Goal: Task Accomplishment & Management: Use online tool/utility

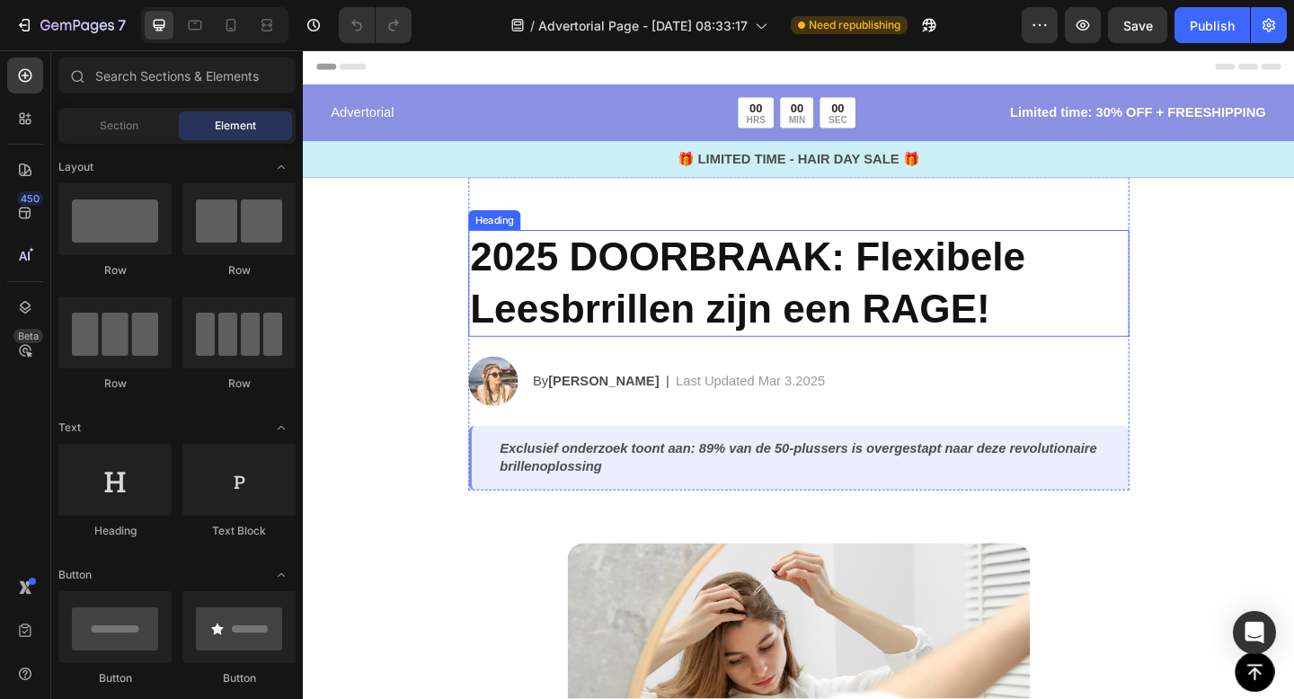
click at [775, 299] on strong "2025 DOORBRAAK: Flexibele Leesbrrillen zijn een RAGE!" at bounding box center [786, 303] width 604 height 103
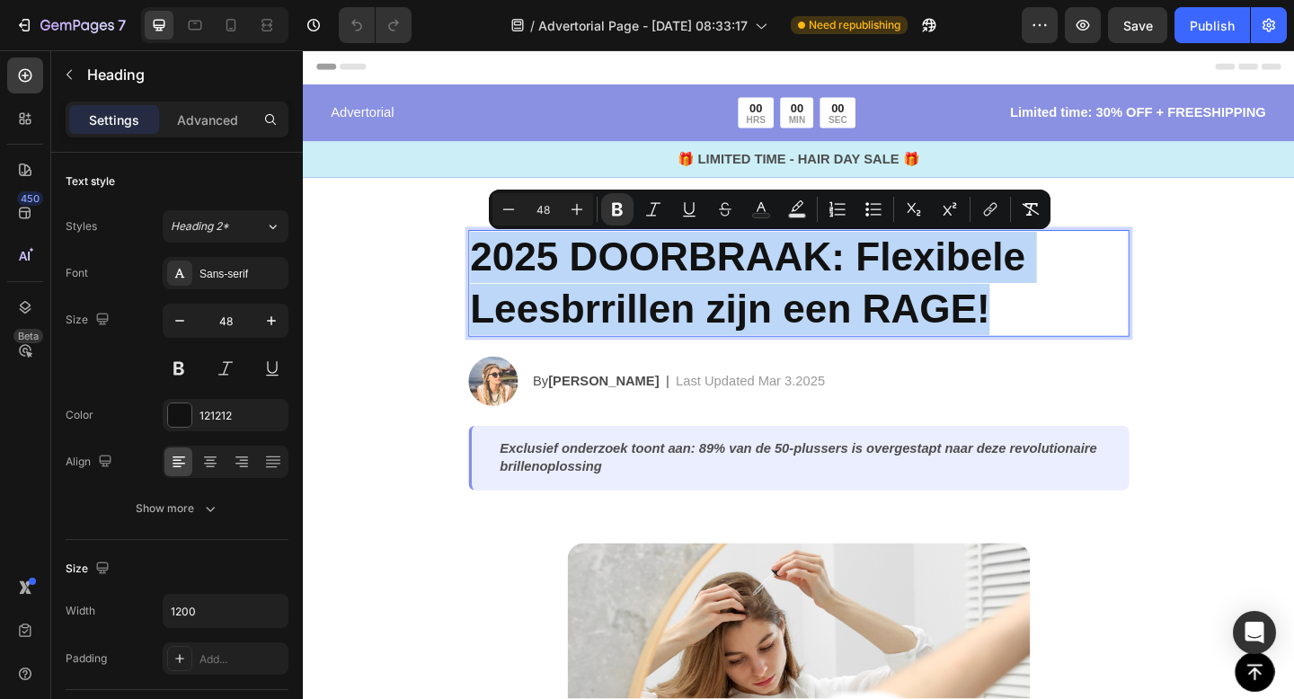
drag, startPoint x: 487, startPoint y: 266, endPoint x: 1063, endPoint y: 348, distance: 581.7
click at [1063, 348] on p "2025 DOORBRAAK: Flexibele Leesbrrillen zijn een RAGE!" at bounding box center [841, 304] width 715 height 112
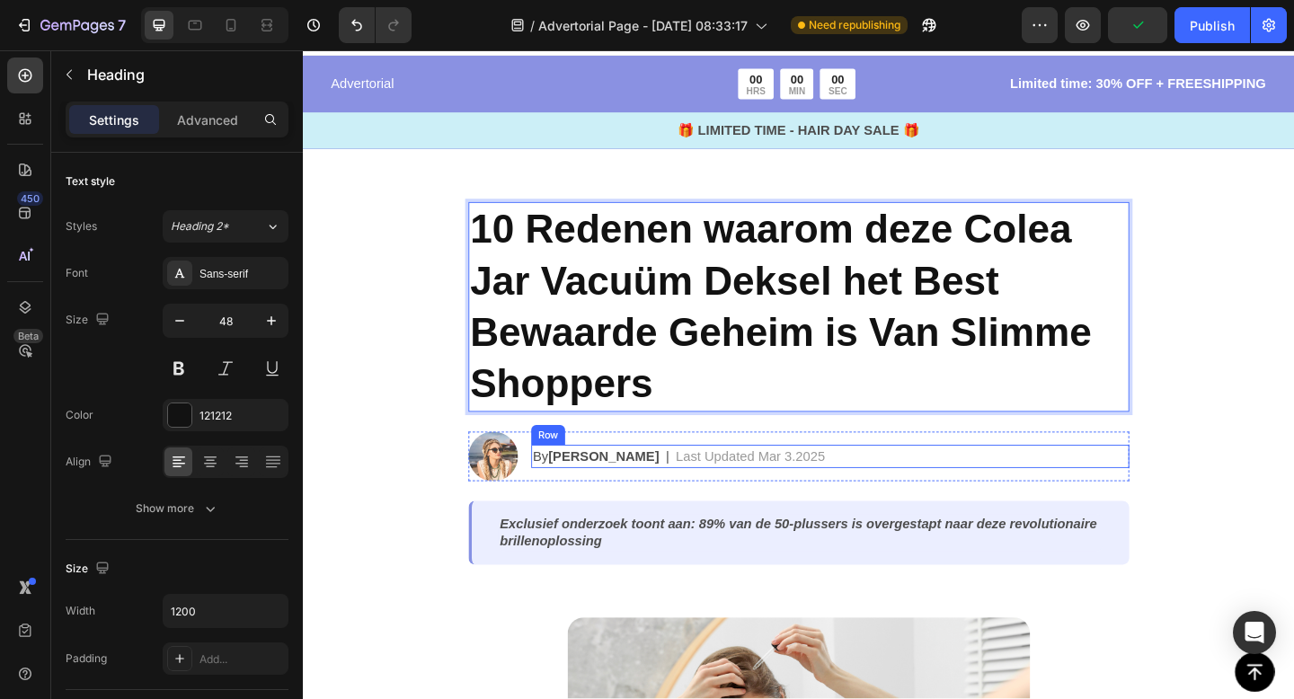
scroll to position [32, 0]
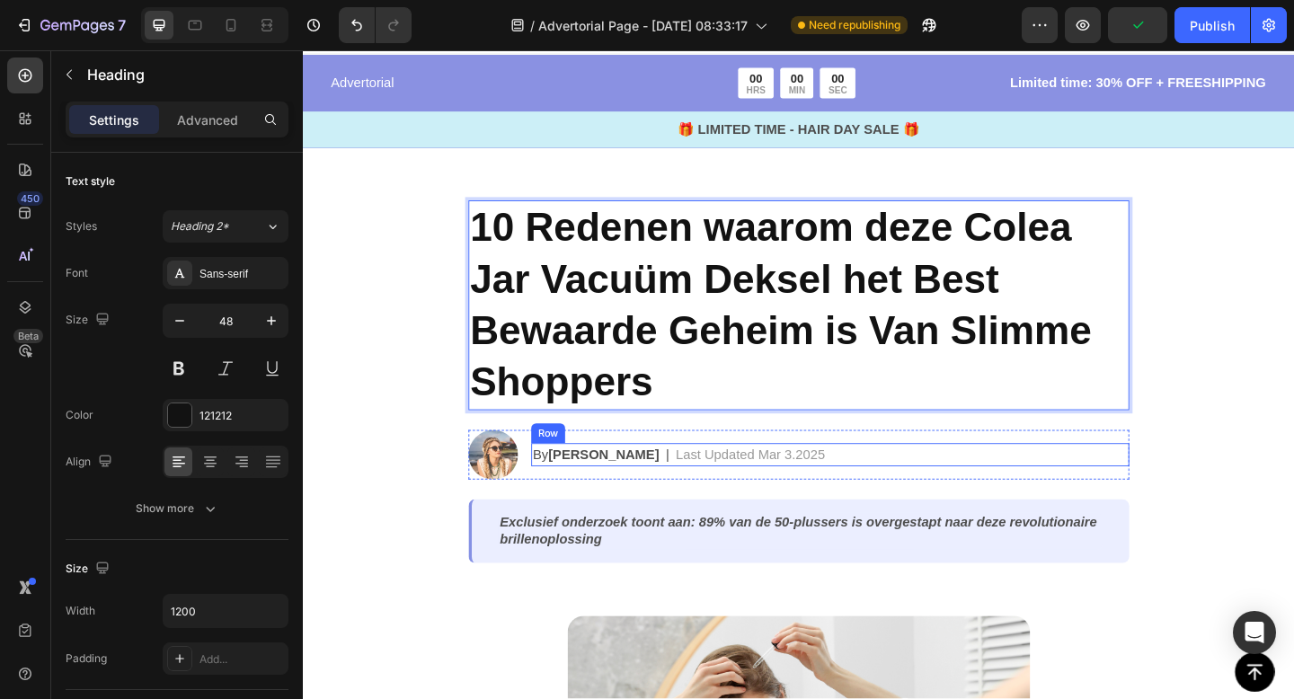
click at [660, 485] on div "By [PERSON_NAME] Text Block | Text Block Last Updated [DATE] Text Block Row" at bounding box center [876, 490] width 651 height 25
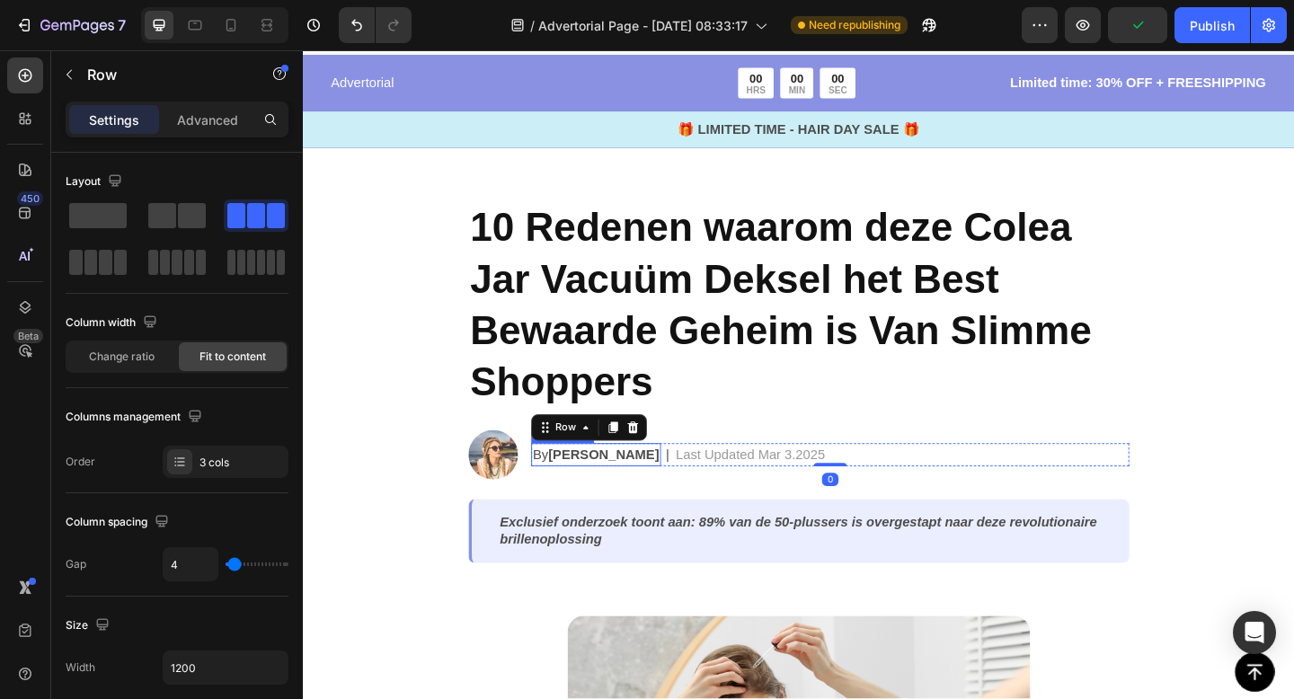
click at [578, 488] on strong "[PERSON_NAME]" at bounding box center [630, 489] width 120 height 15
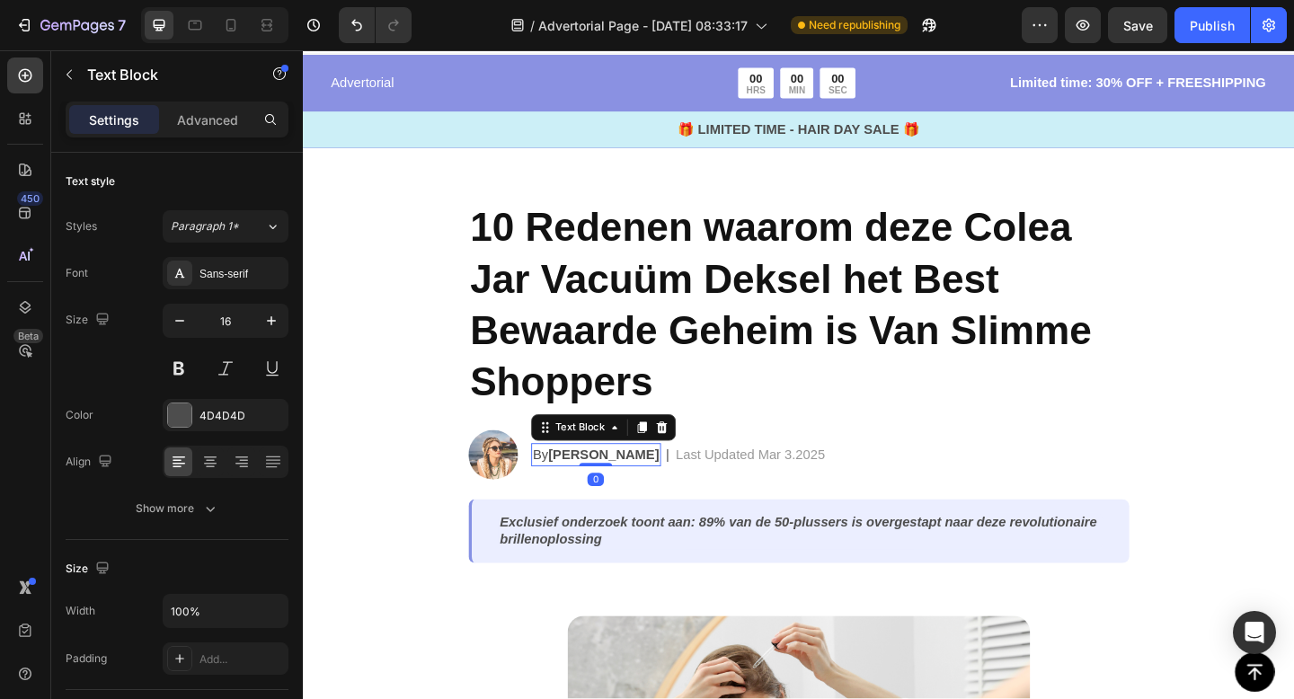
click at [562, 492] on p "By [PERSON_NAME]" at bounding box center [621, 491] width 137 height 22
click at [560, 492] on p "By [PERSON_NAME]" at bounding box center [621, 491] width 137 height 22
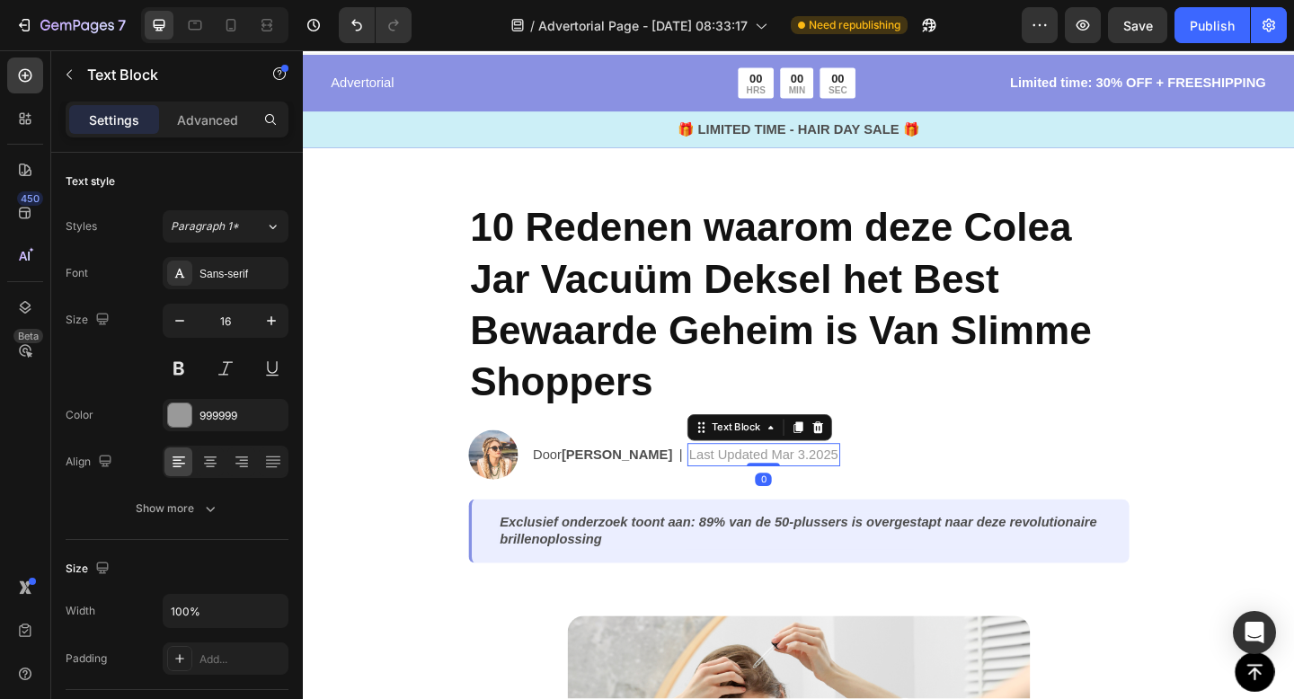
click at [722, 489] on p "Last Updated Mar 3.2025" at bounding box center [803, 491] width 163 height 22
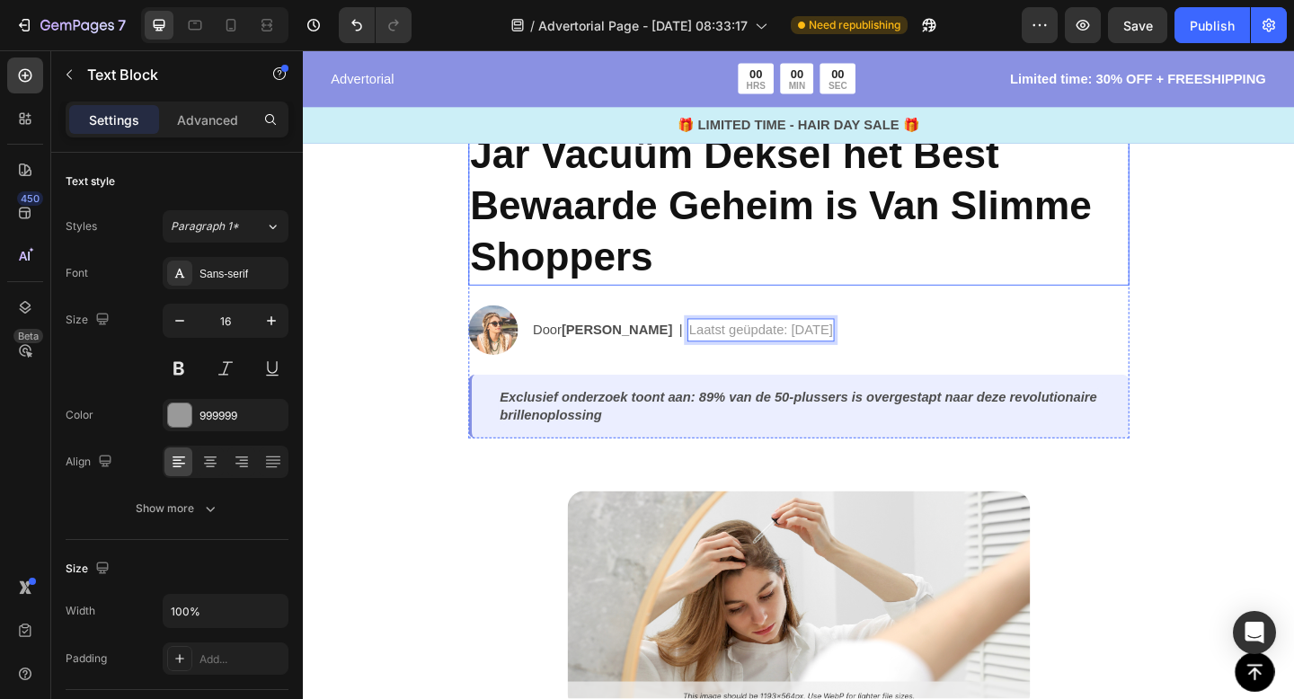
scroll to position [183, 0]
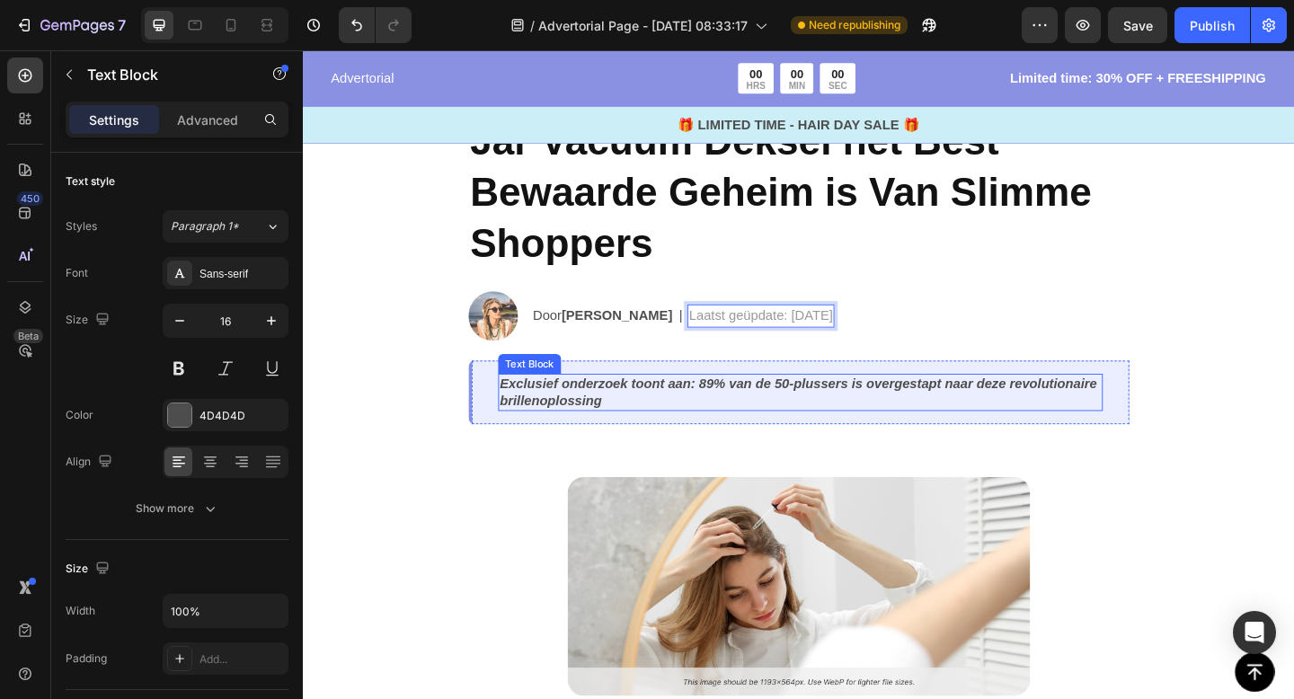
click at [1046, 423] on p "Exclusief onderzoek toont aan: 89% van de 50-plussers is overgestapt naar deze …" at bounding box center [844, 423] width 654 height 38
click at [654, 415] on icon "Exclusief onderzoek toont aan: 89% van de 50-plussers is overgestapt naar deze …" at bounding box center [842, 422] width 650 height 34
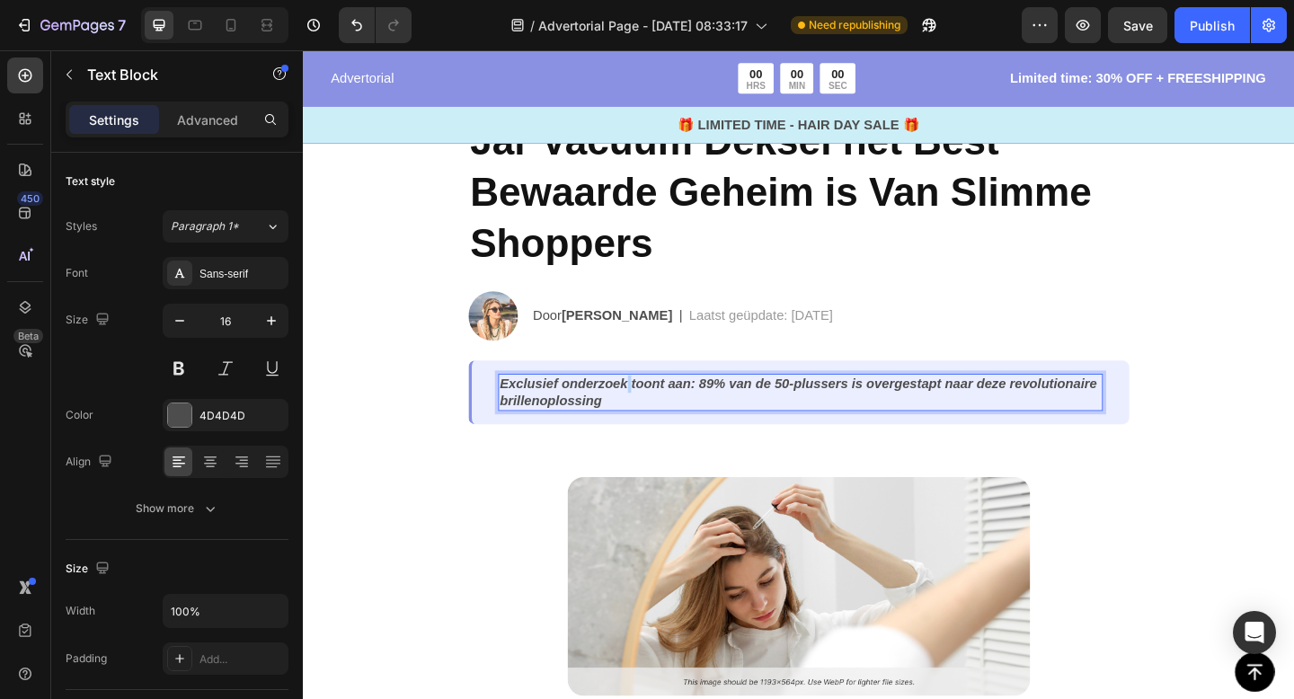
click at [654, 415] on icon "Exclusief onderzoek toont aan: 89% van de 50-plussers is overgestapt naar deze …" at bounding box center [842, 422] width 650 height 34
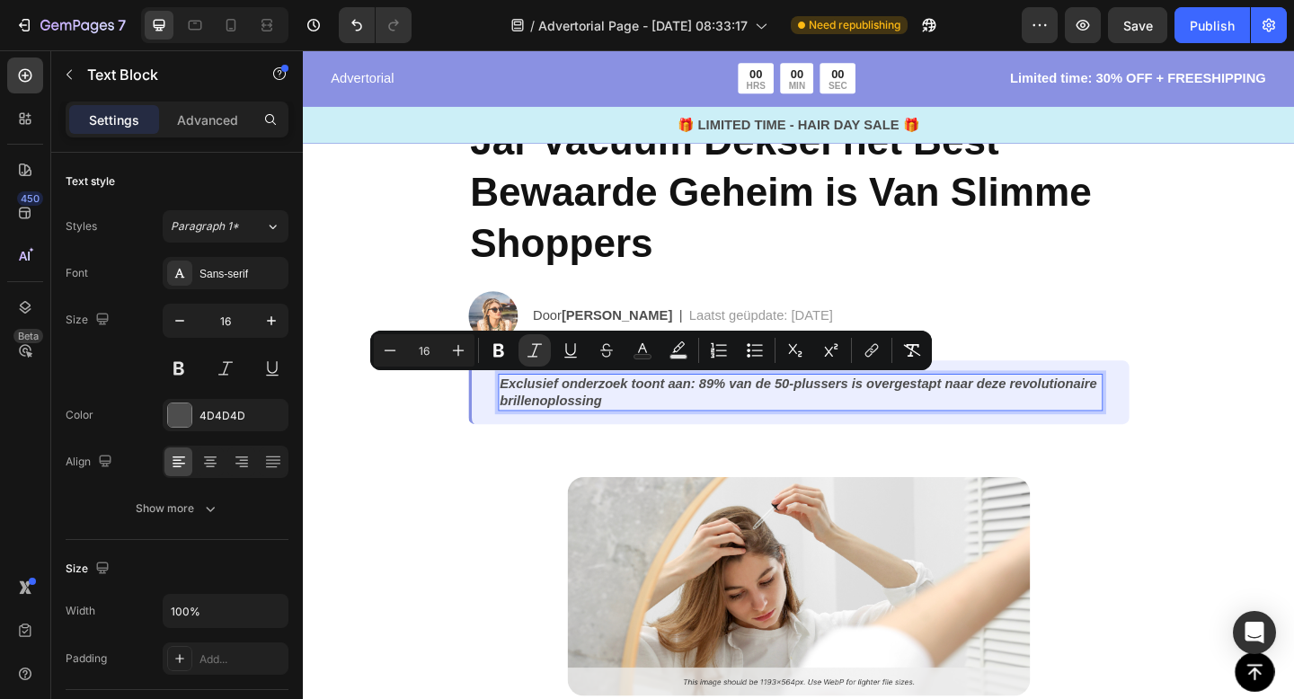
click at [686, 422] on p "Exclusief onderzoek toont aan: 89% van de 50-plussers is overgestapt naar deze …" at bounding box center [844, 423] width 654 height 38
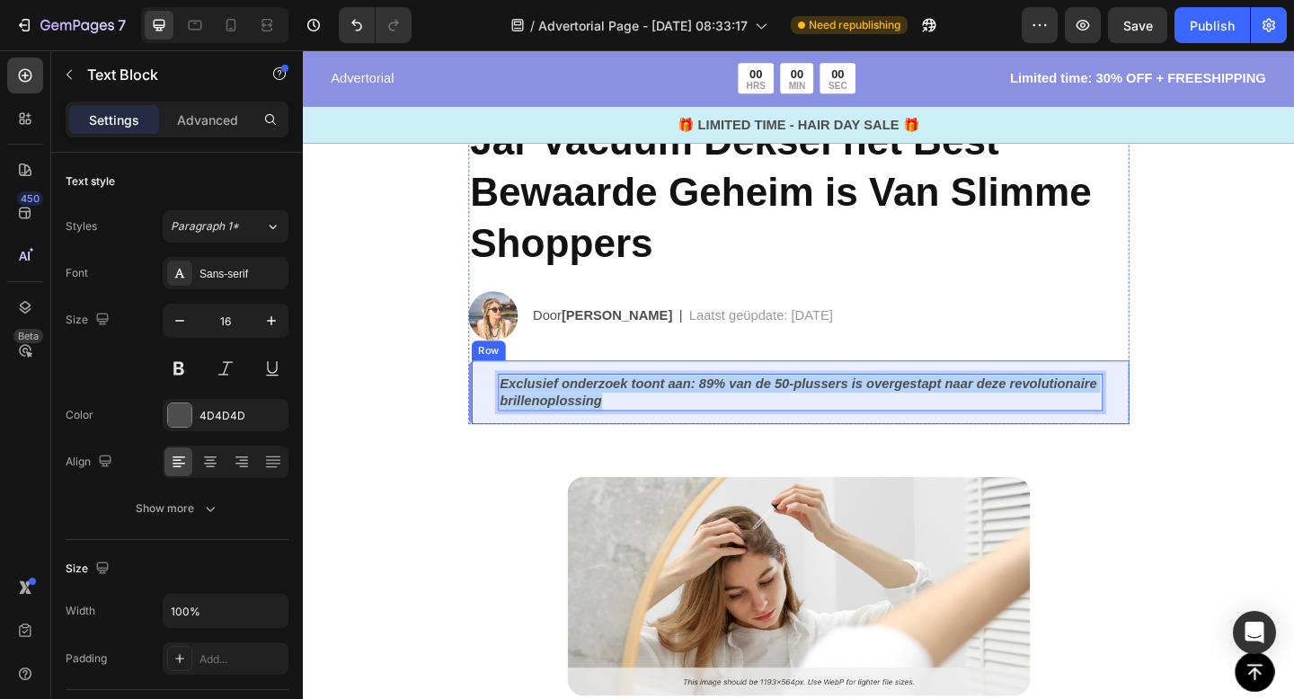
drag, startPoint x: 686, startPoint y: 426, endPoint x: 502, endPoint y: 407, distance: 185.2
click at [502, 407] on div "Exclusief onderzoek toont aan: 89% van de 50-plussers is overgestapt naar deze …" at bounding box center [841, 423] width 719 height 70
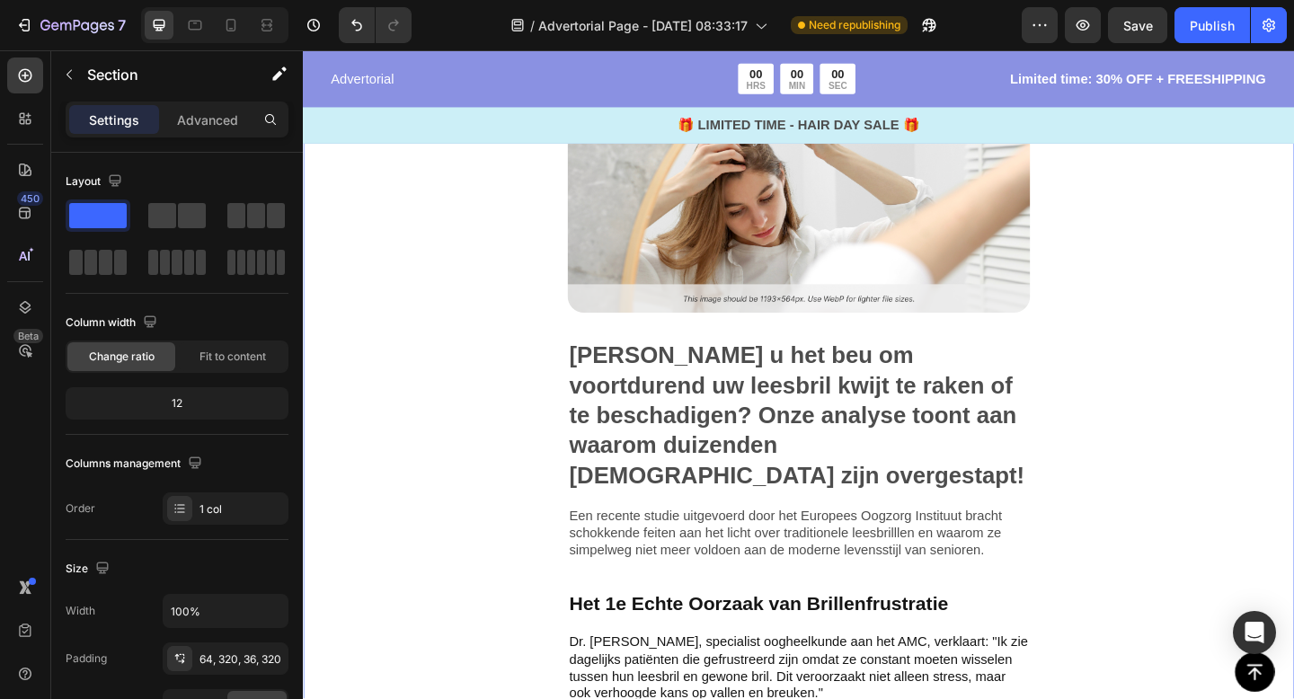
scroll to position [599, 0]
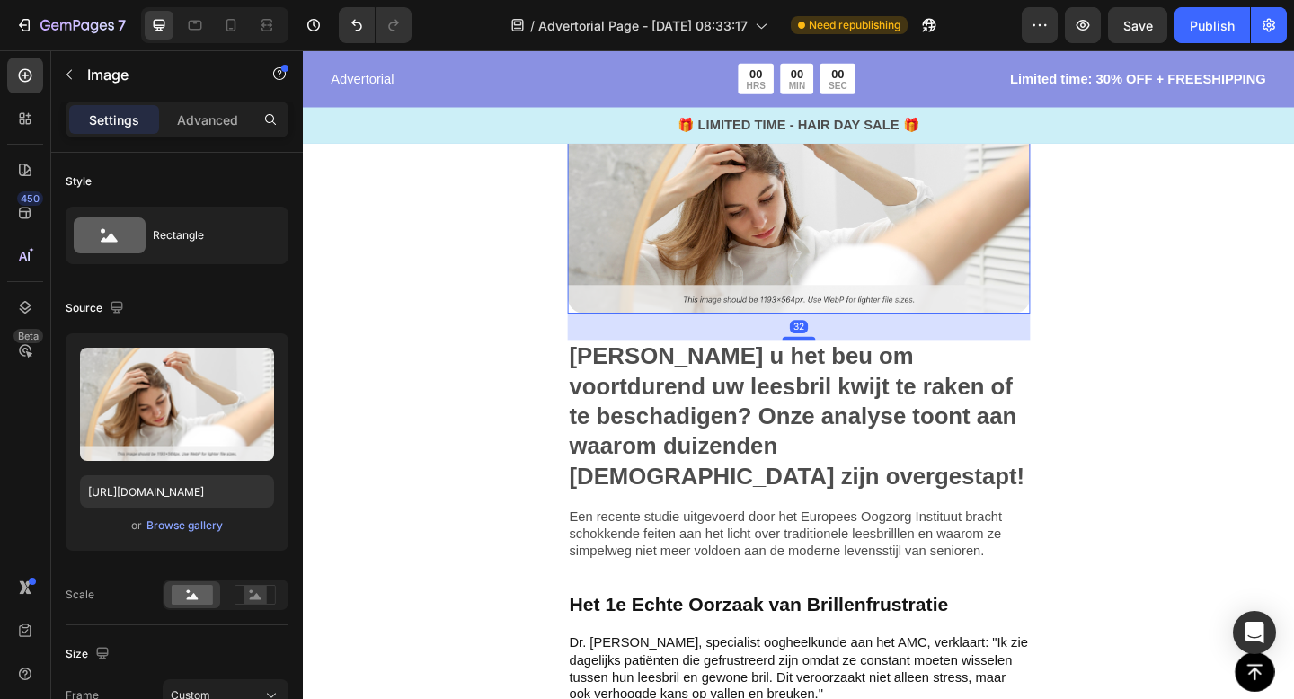
click at [813, 226] on img at bounding box center [841, 218] width 503 height 238
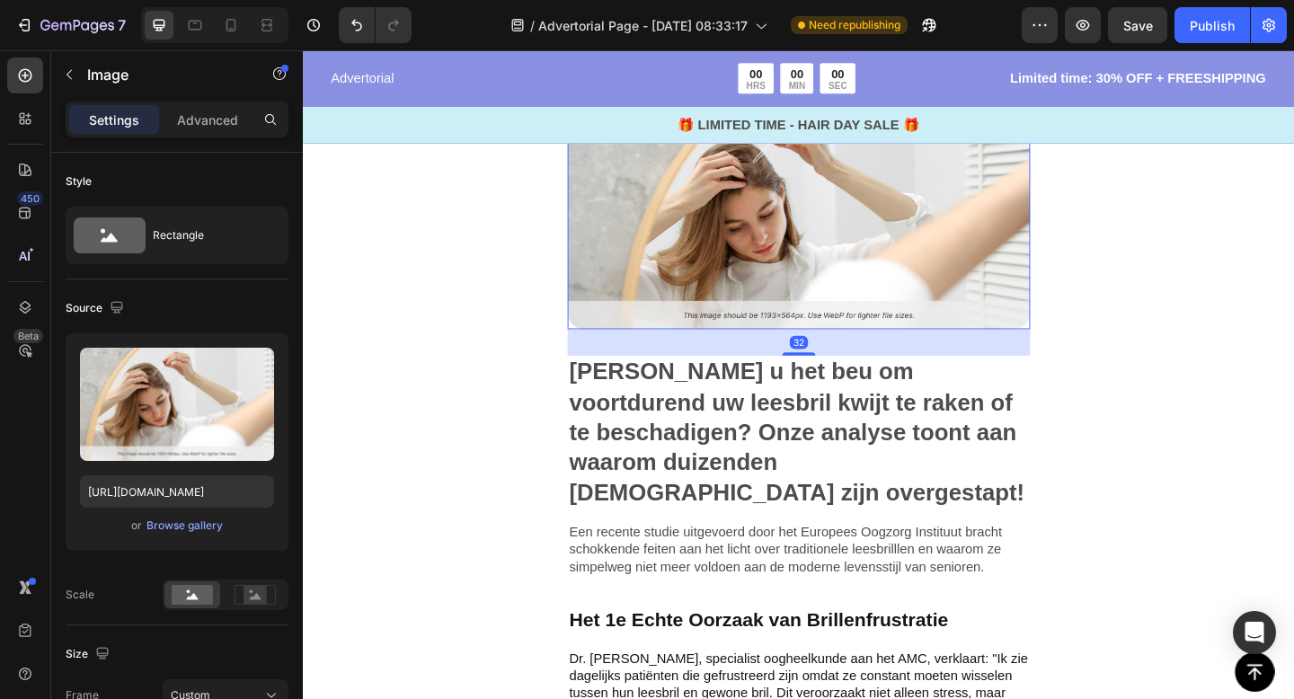
scroll to position [580, 0]
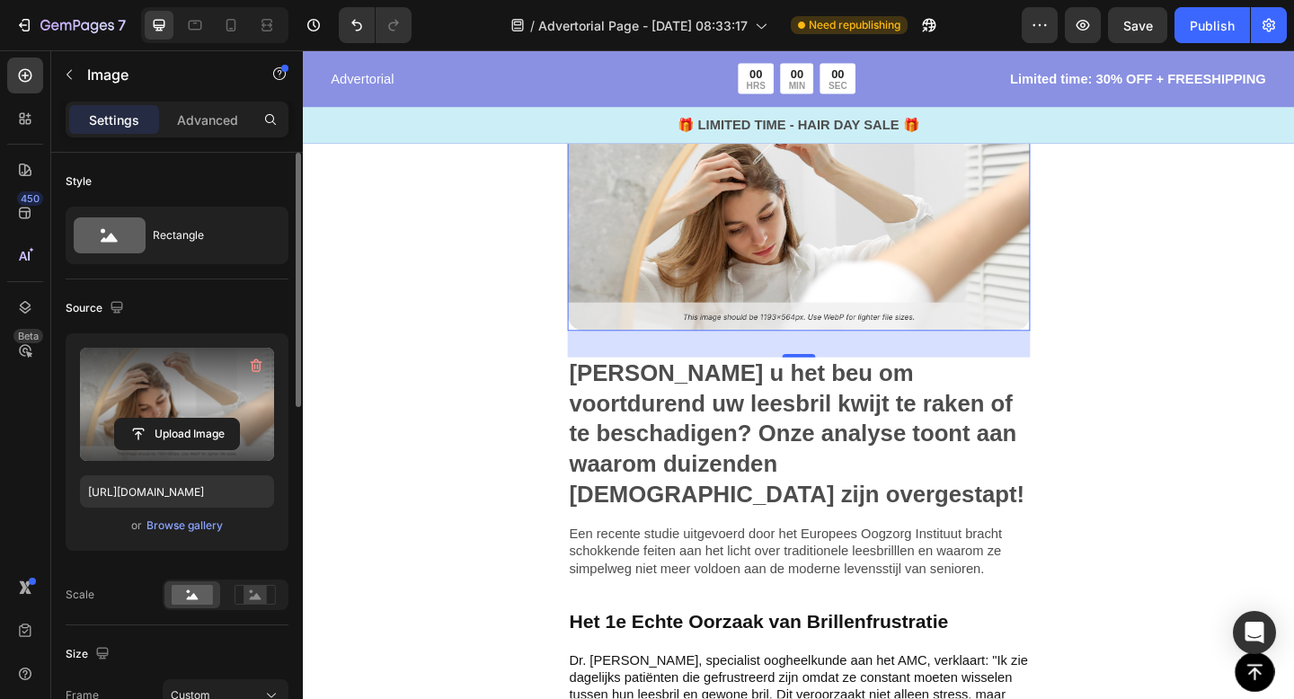
click at [168, 456] on label at bounding box center [177, 404] width 194 height 113
click at [168, 449] on input "file" at bounding box center [177, 434] width 124 height 31
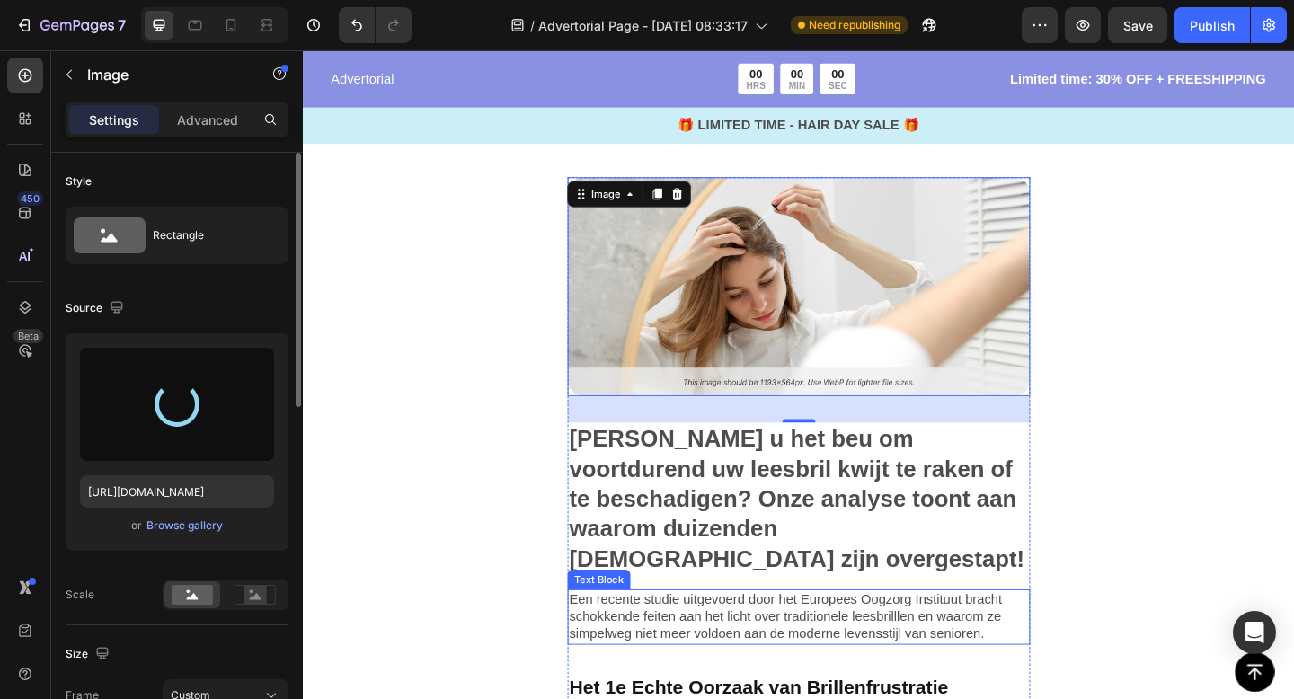
type input "[URL][DOMAIN_NAME]"
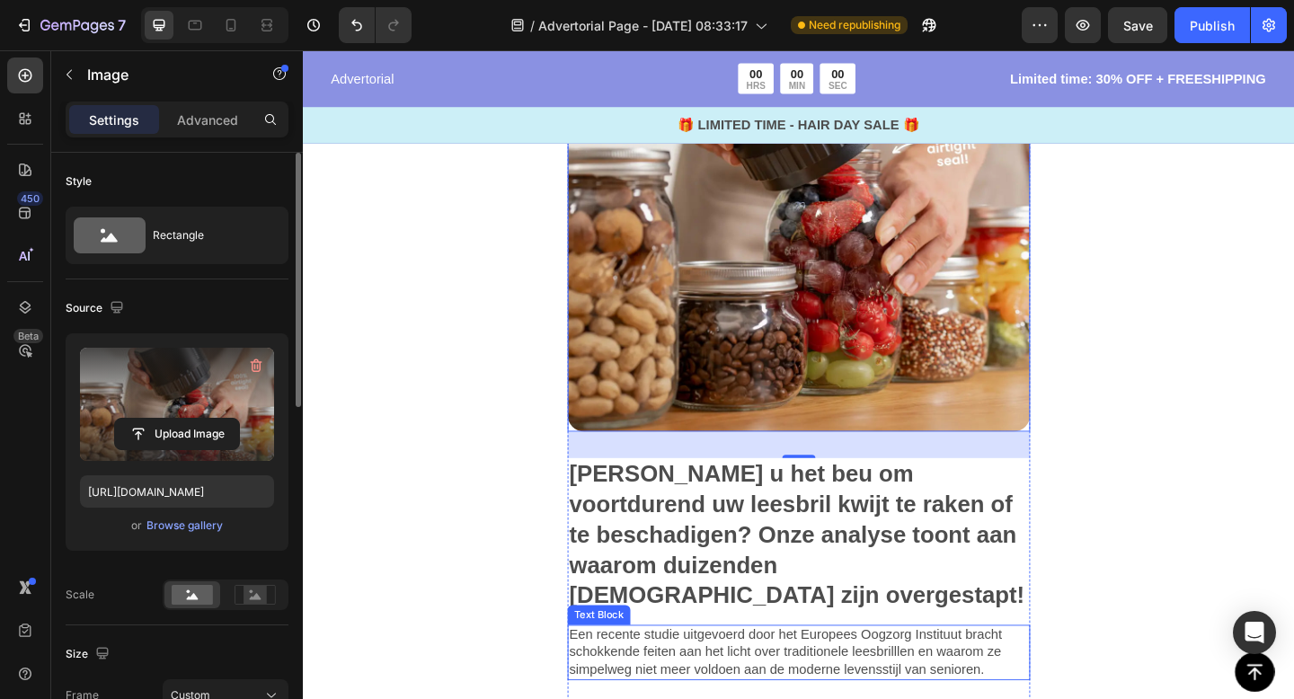
scroll to position [691, 0]
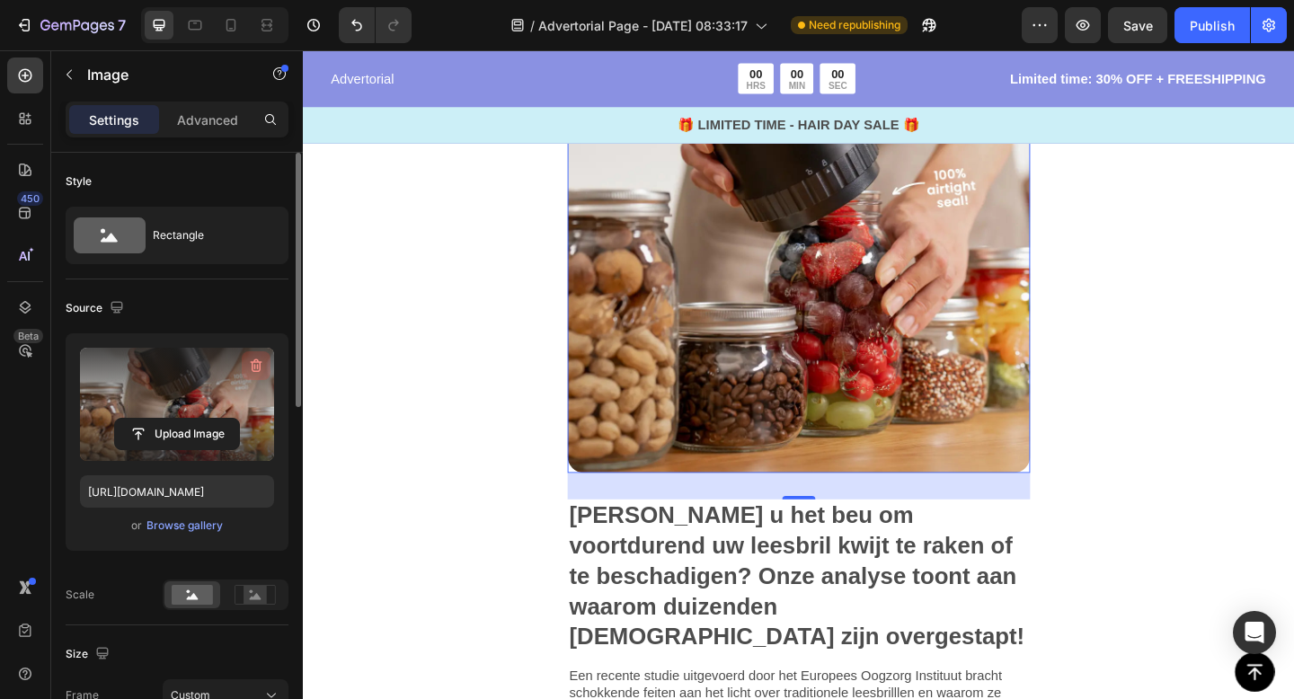
click at [250, 369] on icon "button" at bounding box center [256, 366] width 18 height 18
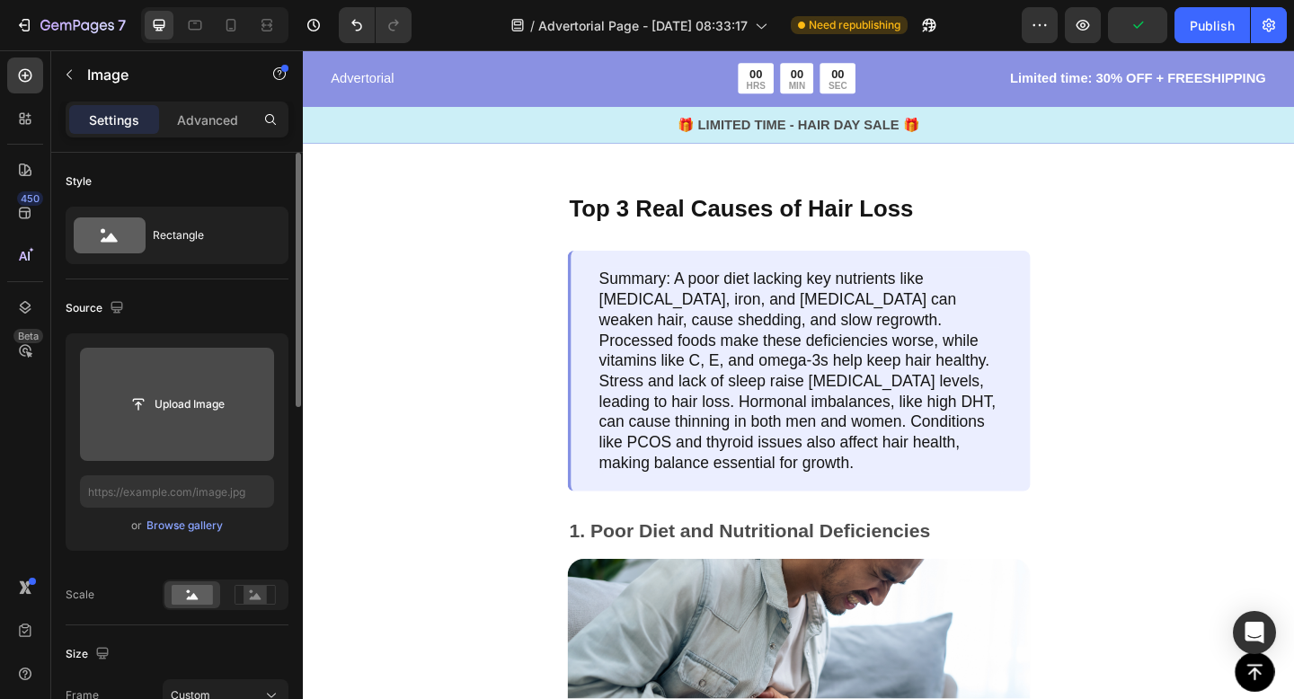
scroll to position [1937, 0]
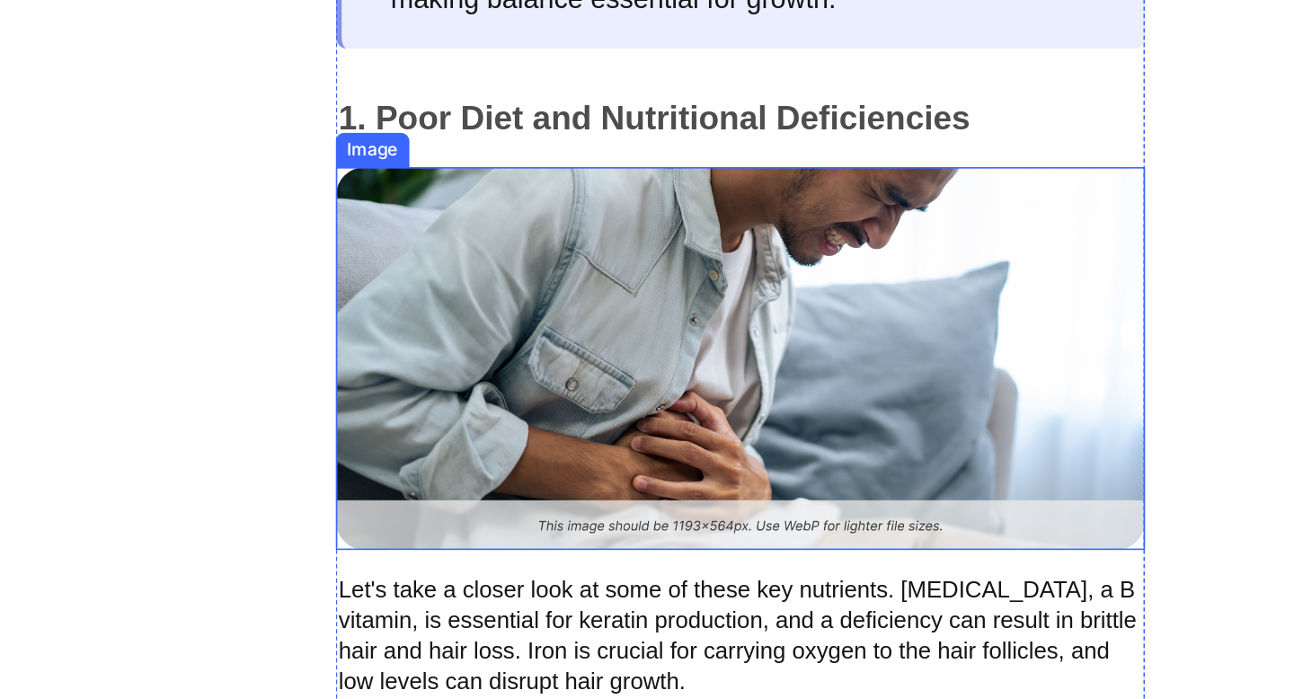
click at [374, 243] on img at bounding box center [412, 159] width 503 height 238
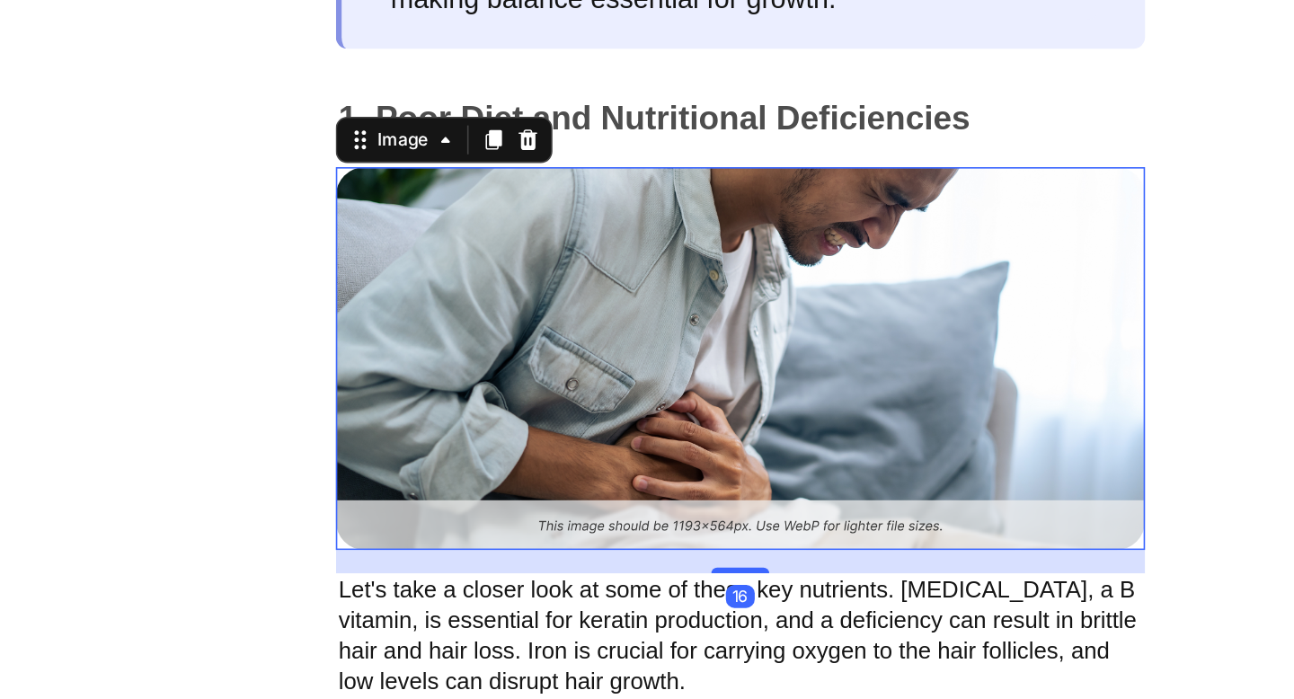
click at [377, 238] on img at bounding box center [412, 159] width 503 height 238
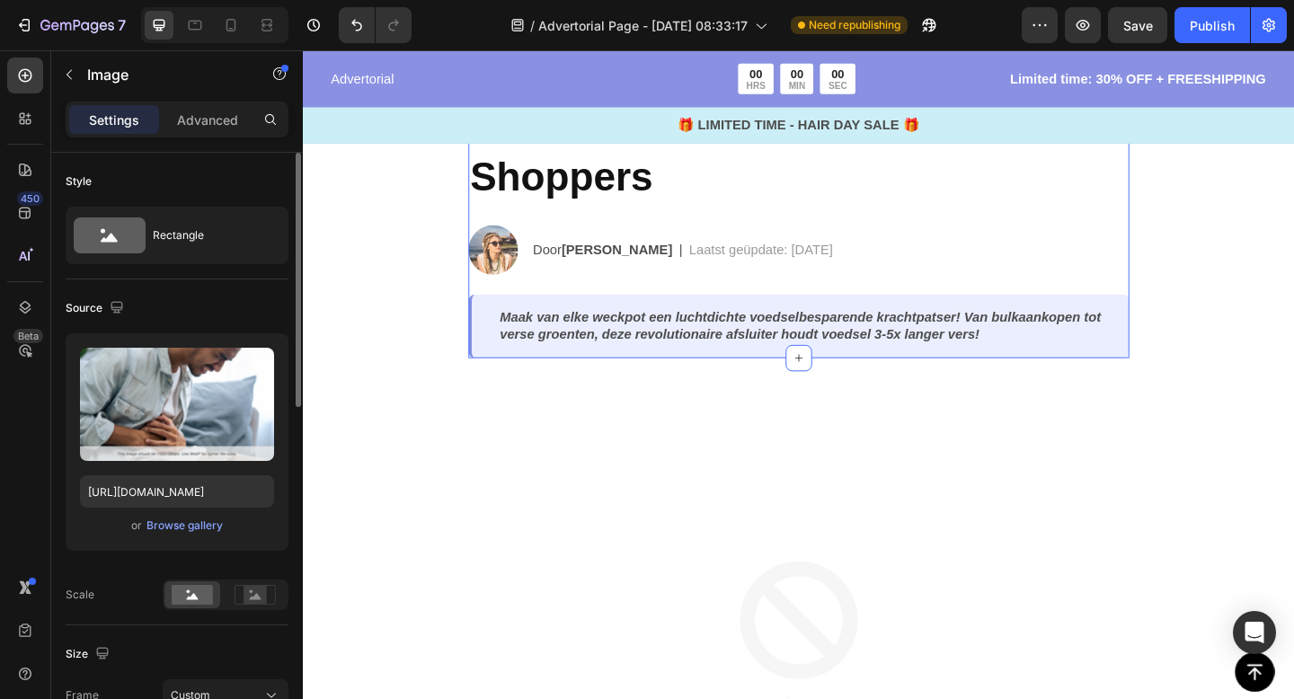
scroll to position [534, 0]
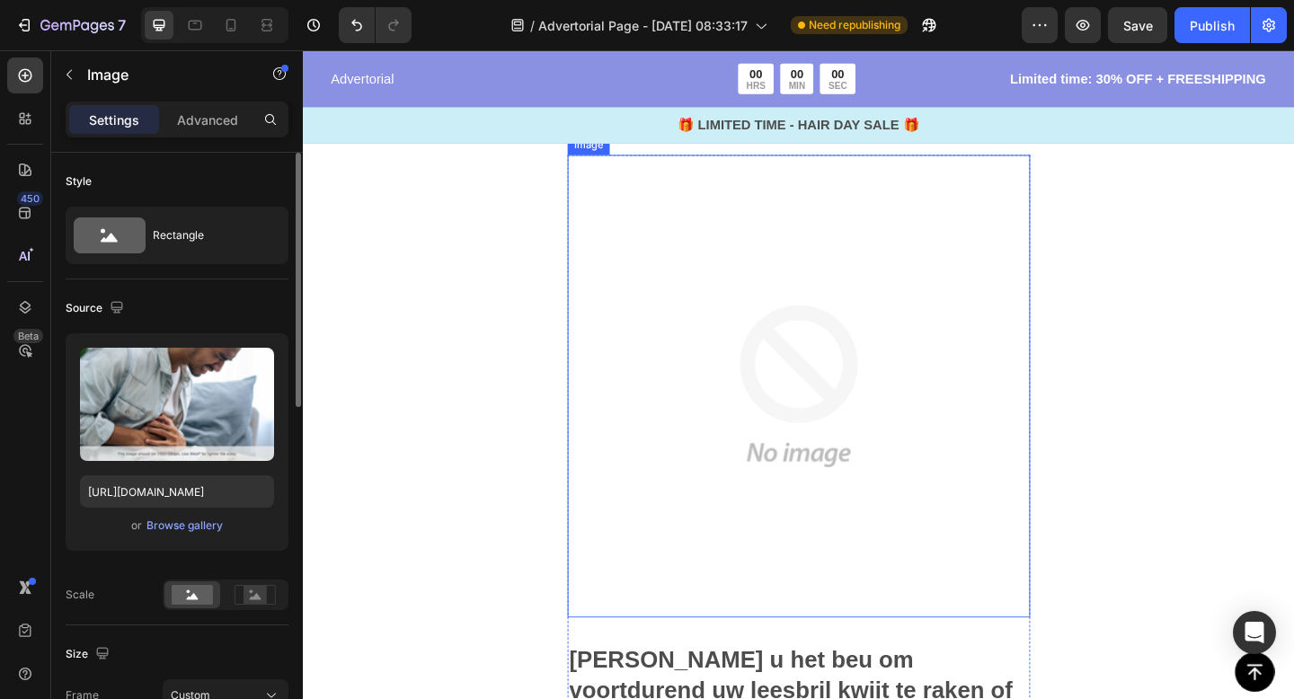
click at [784, 409] on img at bounding box center [841, 415] width 503 height 503
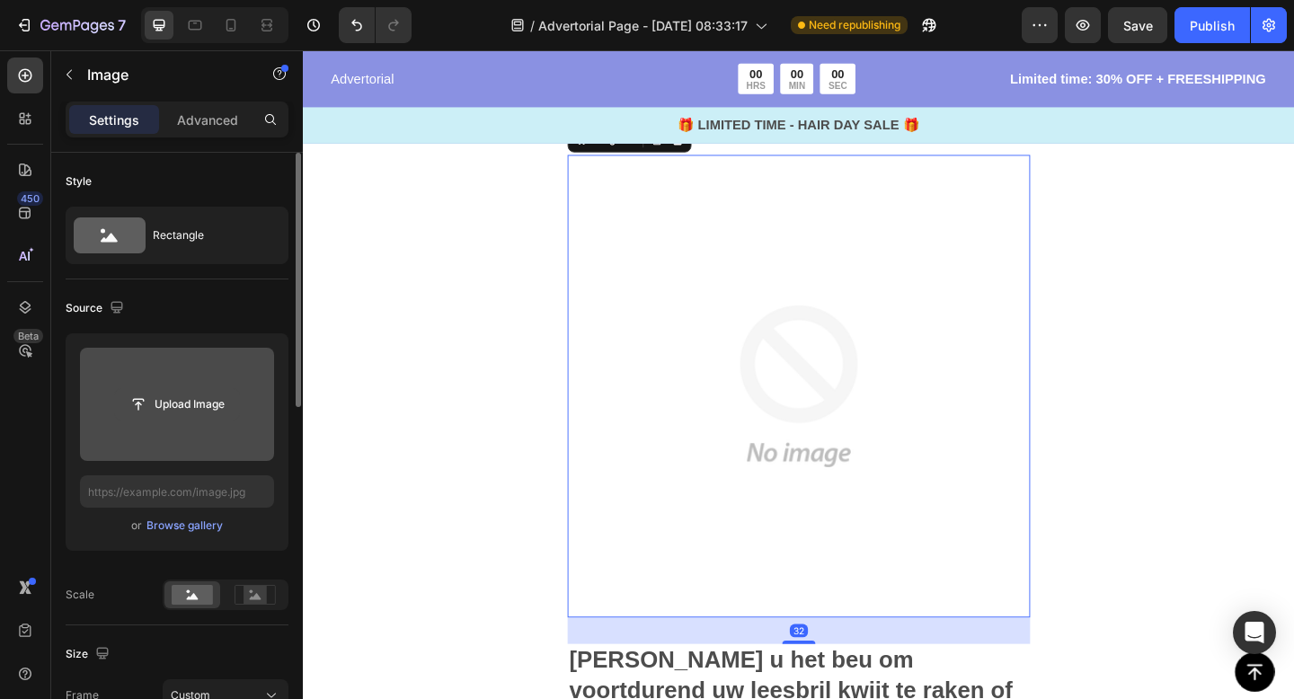
scroll to position [42, 0]
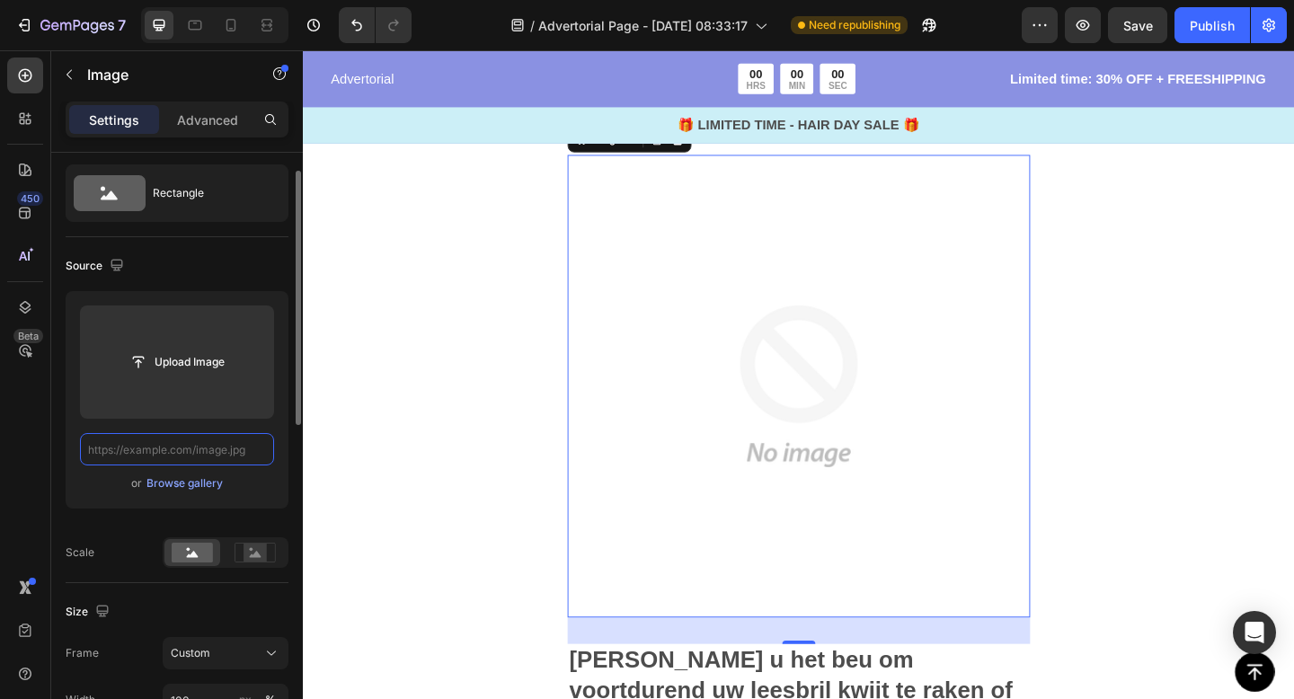
click at [195, 455] on input "text" at bounding box center [177, 449] width 194 height 32
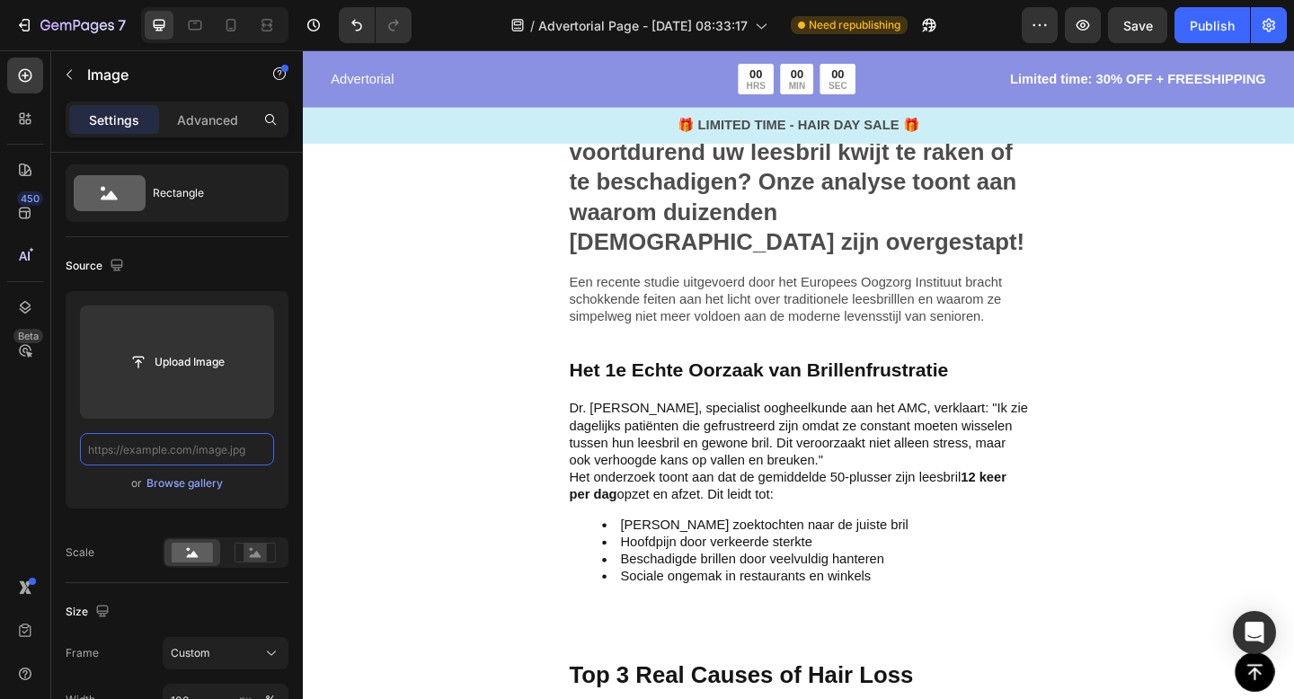
scroll to position [1082, 0]
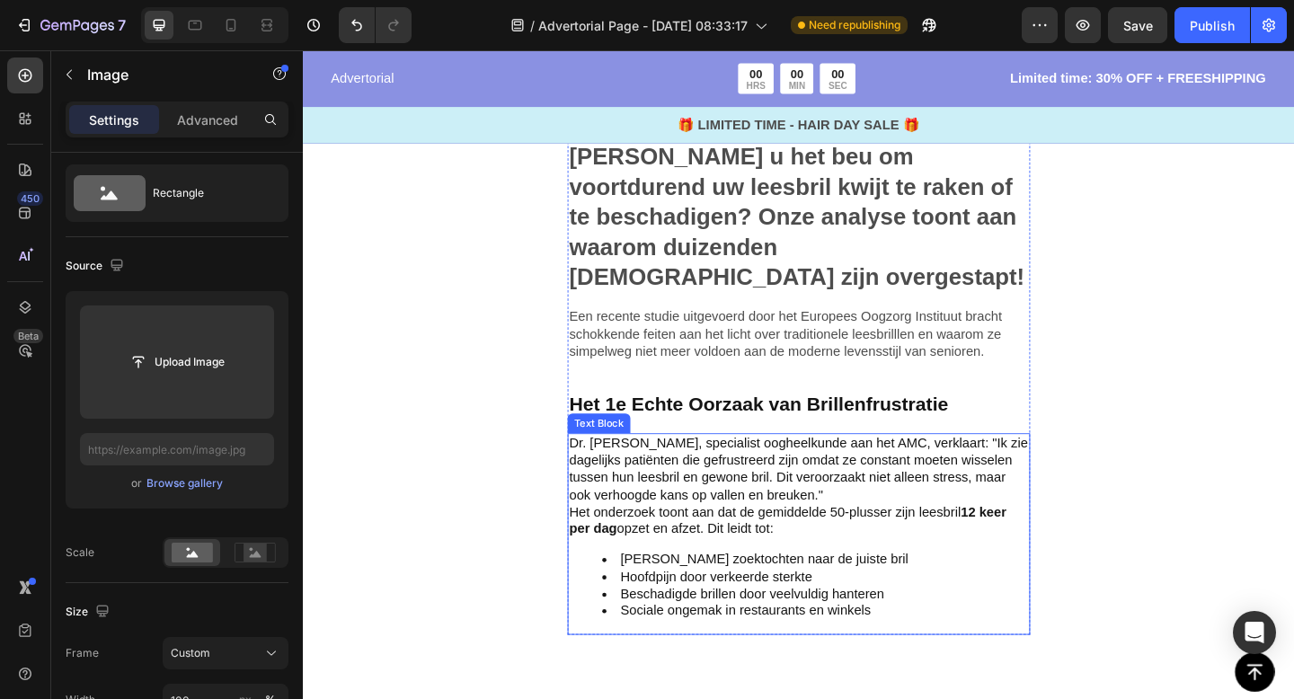
click at [741, 481] on p "Dr. [PERSON_NAME], specialist oogheelkunde aan het AMC, verklaart: "Ik zie dage…" at bounding box center [842, 506] width 500 height 75
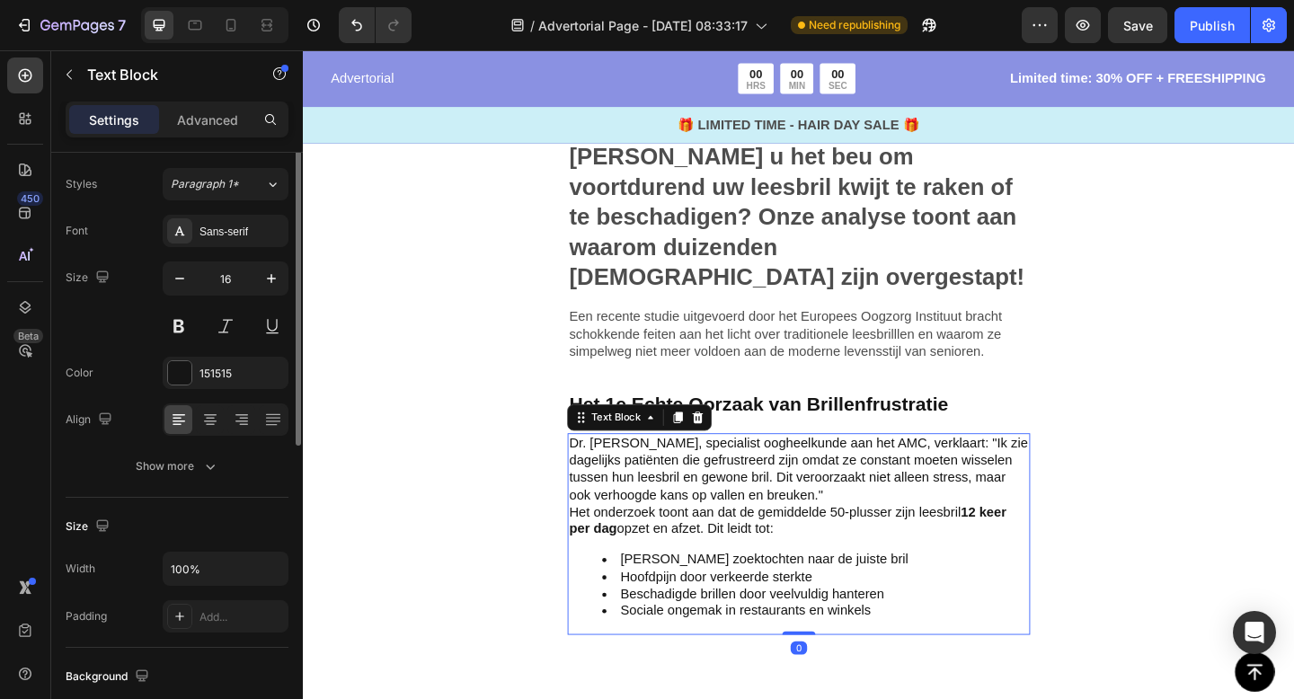
scroll to position [0, 0]
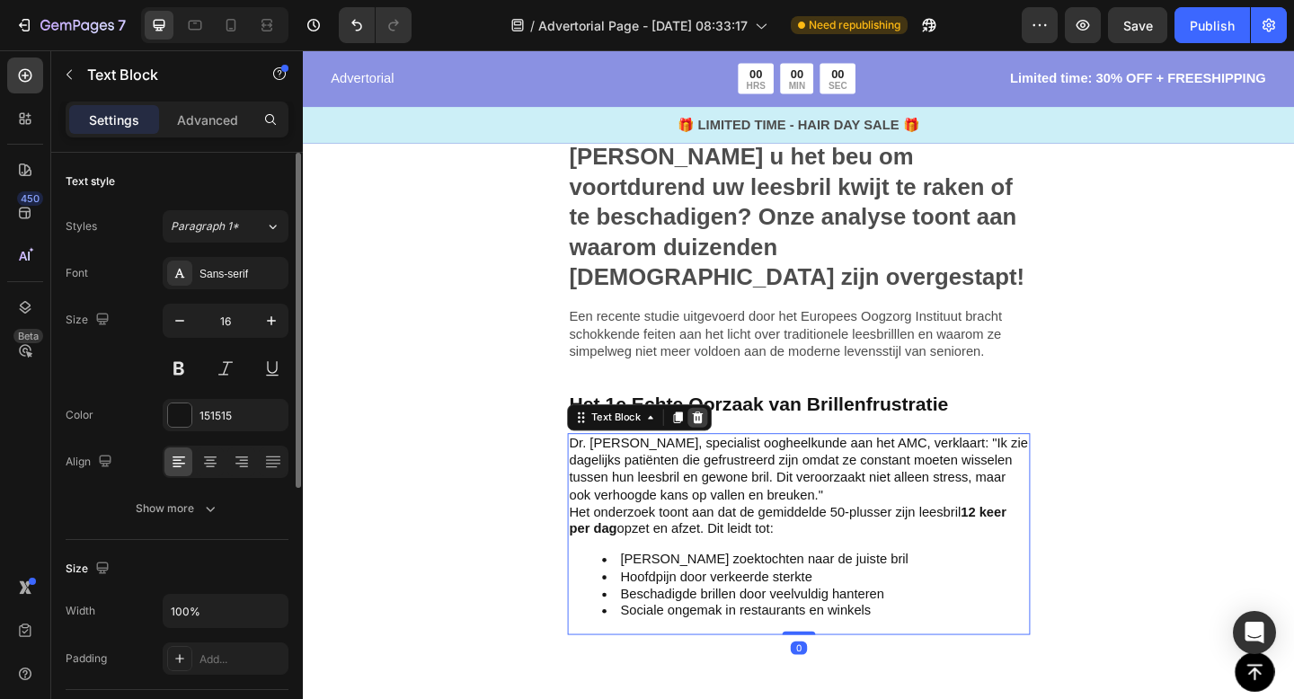
click at [731, 443] on icon at bounding box center [732, 450] width 14 height 14
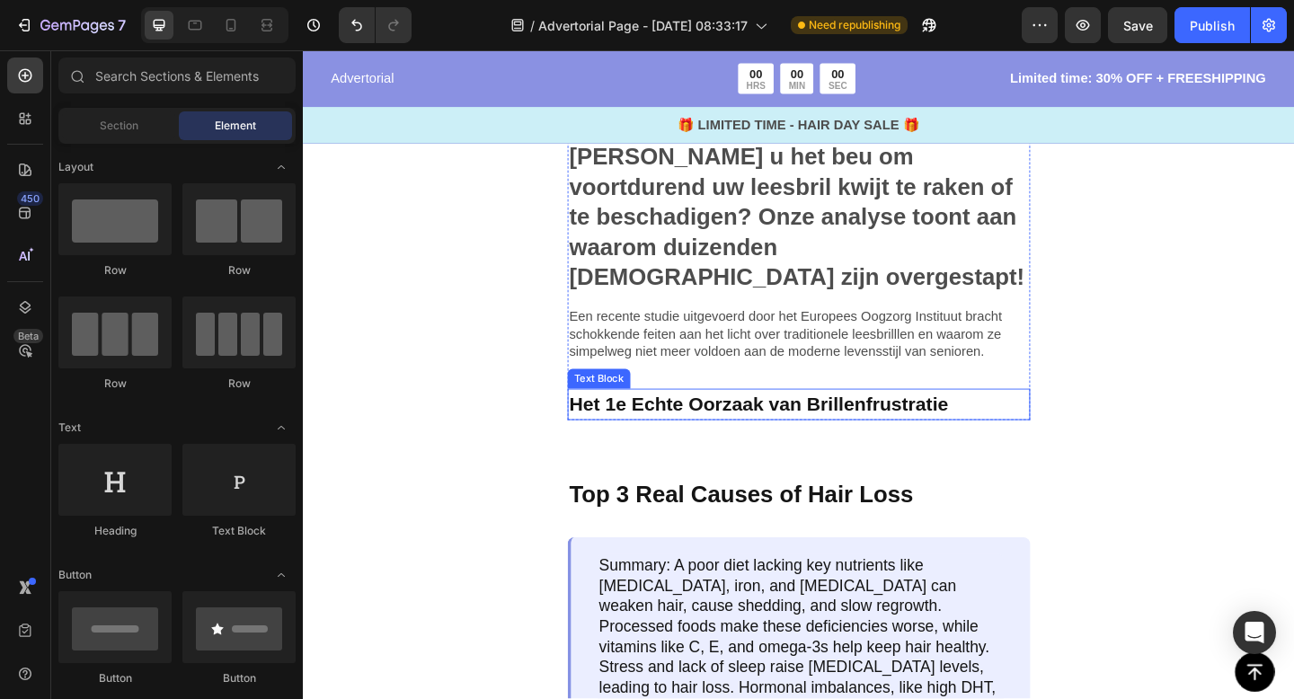
click at [763, 424] on strong "Het 1e Echte Oorzaak van Brillenfrustratie" at bounding box center [798, 435] width 412 height 23
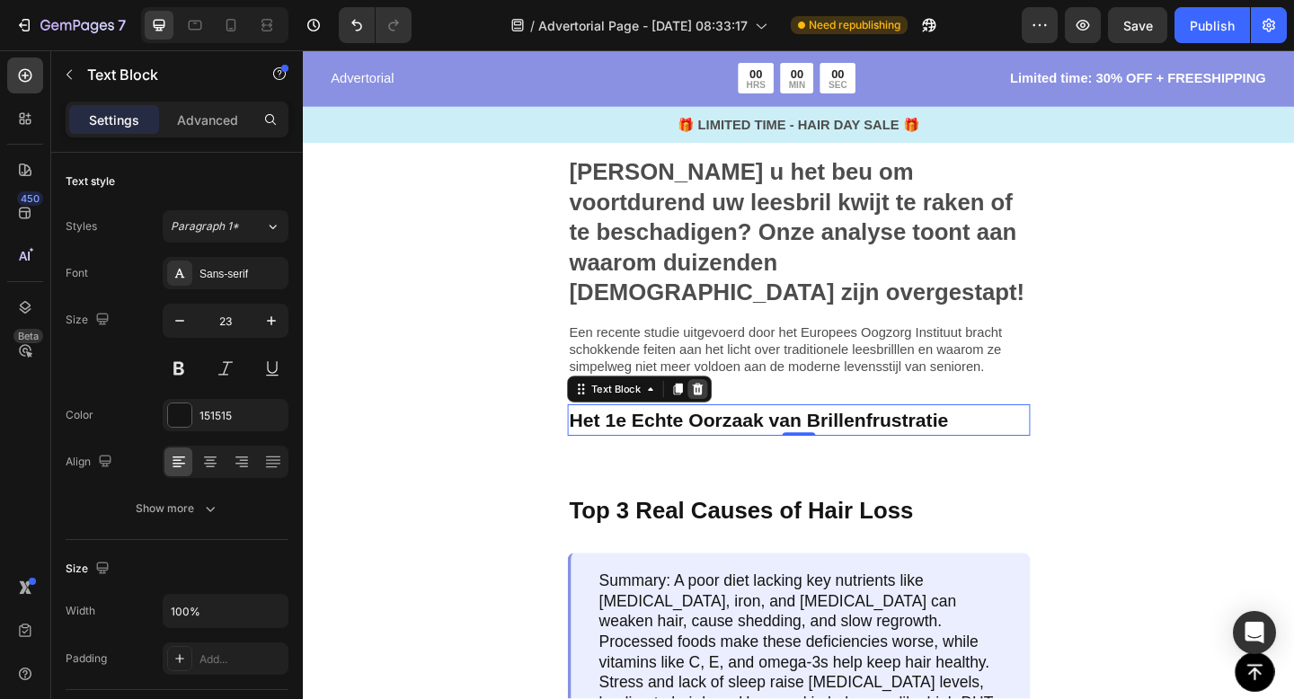
scroll to position [1061, 0]
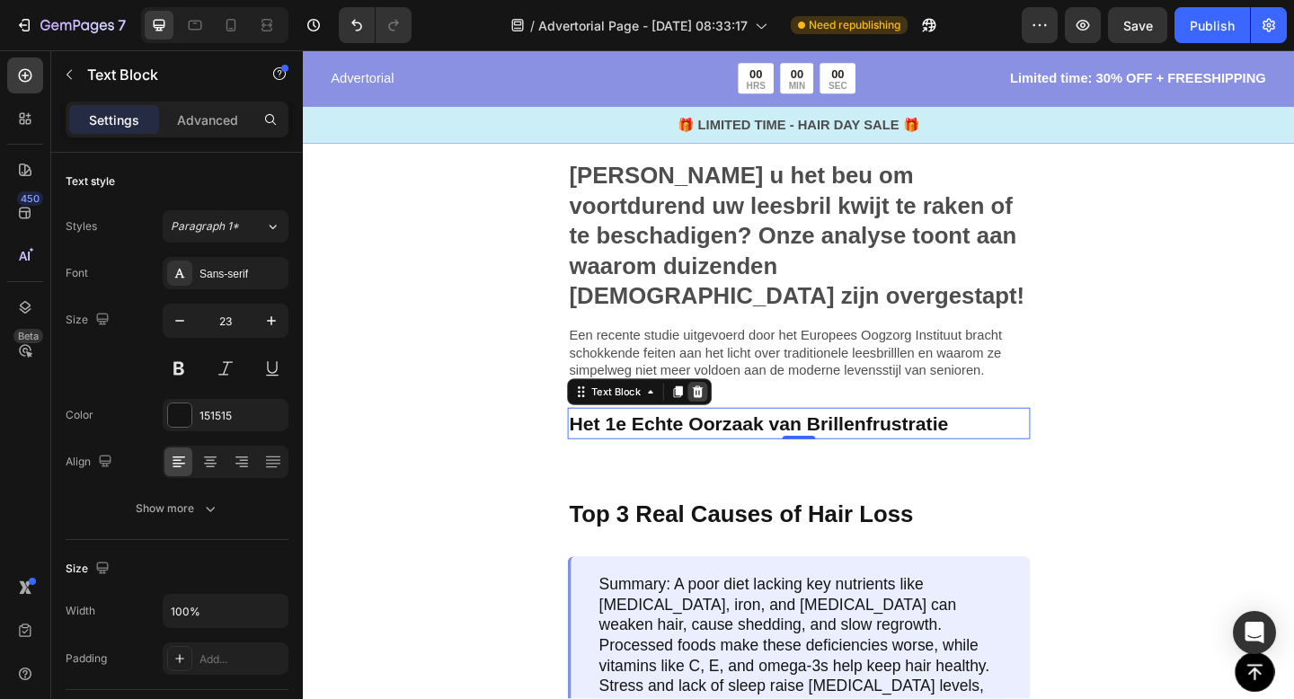
click at [734, 416] on icon at bounding box center [733, 422] width 12 height 13
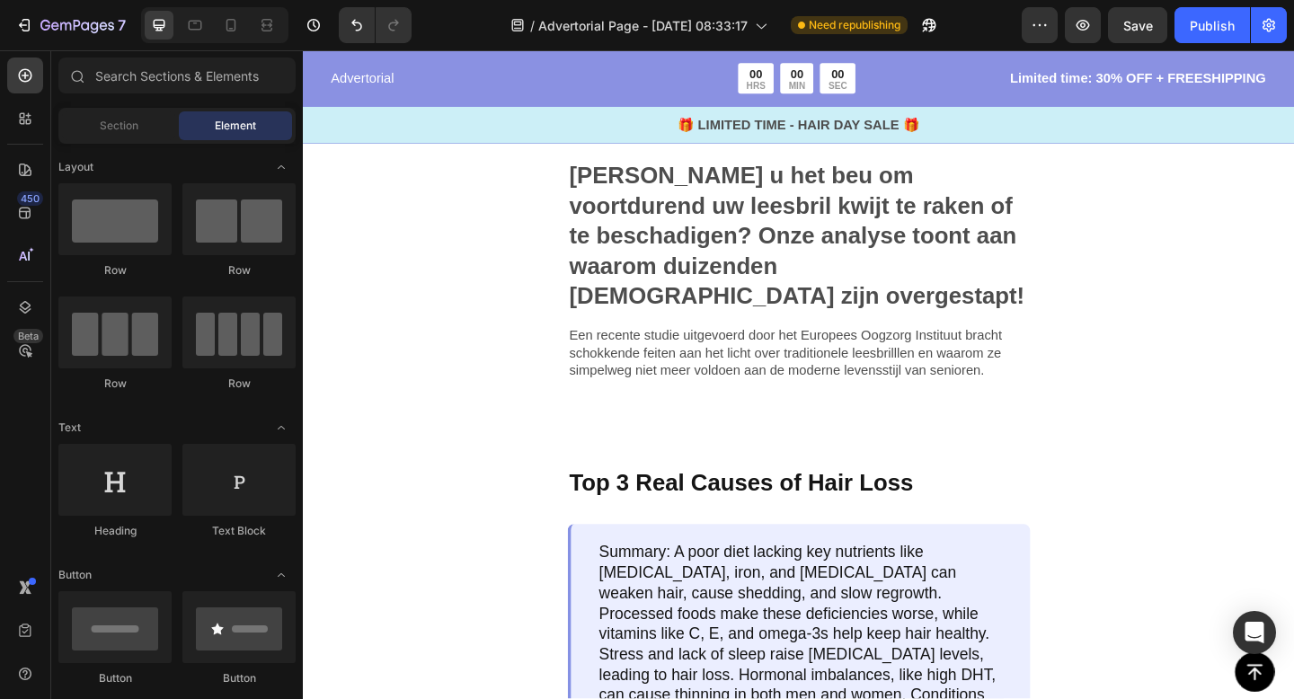
click at [749, 367] on p "Een recente studie uitgevoerd door het Europees Oogzorg Instituut bracht schokk…" at bounding box center [842, 380] width 500 height 56
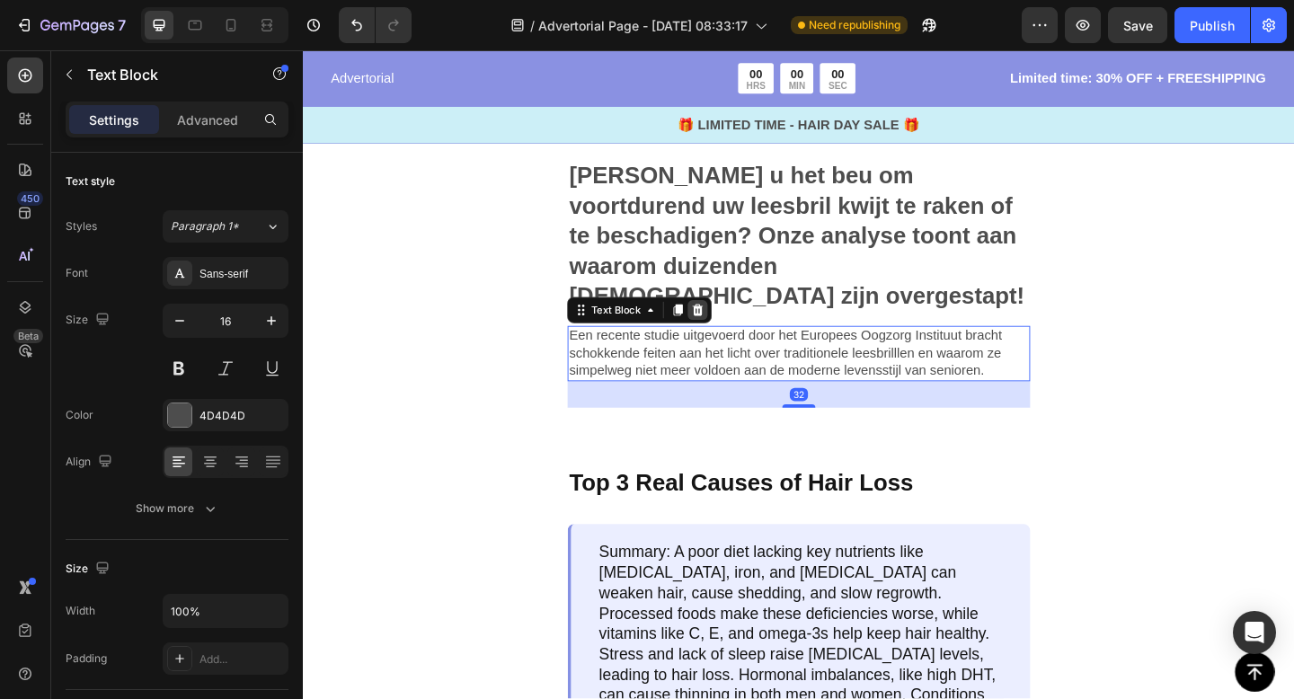
click at [730, 327] on icon at bounding box center [733, 333] width 12 height 13
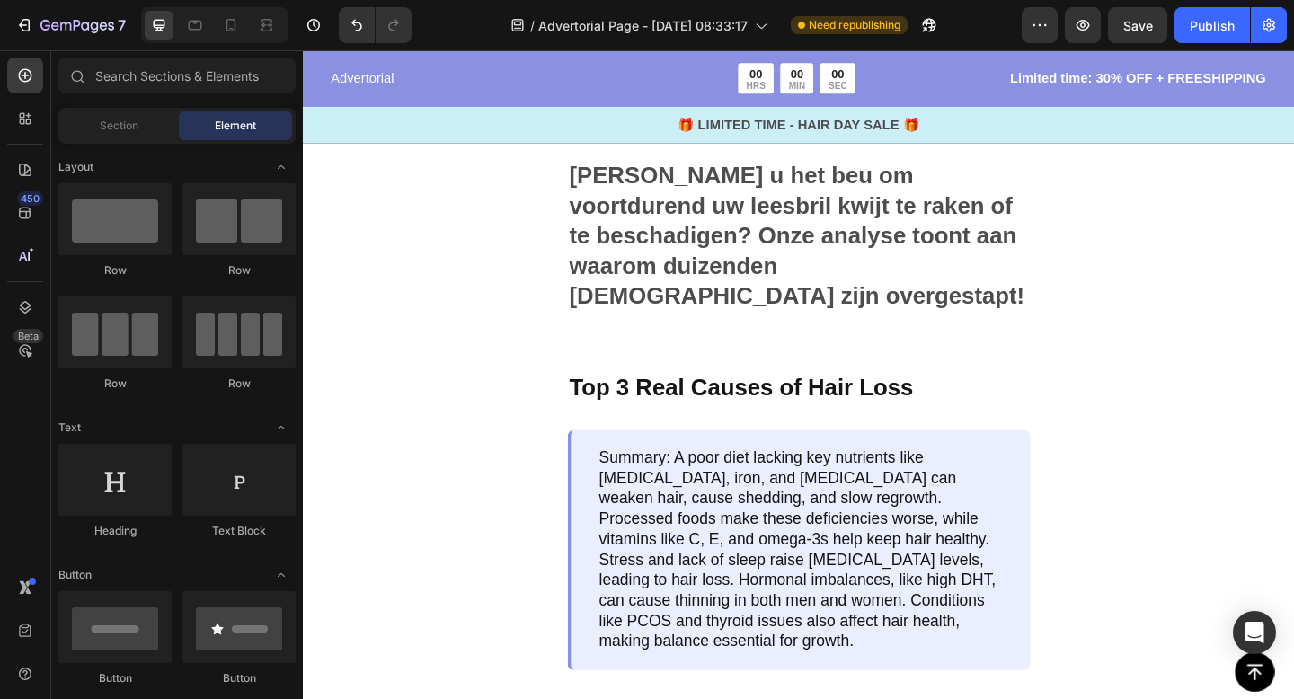
click at [748, 274] on p "[PERSON_NAME] u het beu om voortdurend uw leesbril kwijt te raken of te beschad…" at bounding box center [842, 253] width 500 height 164
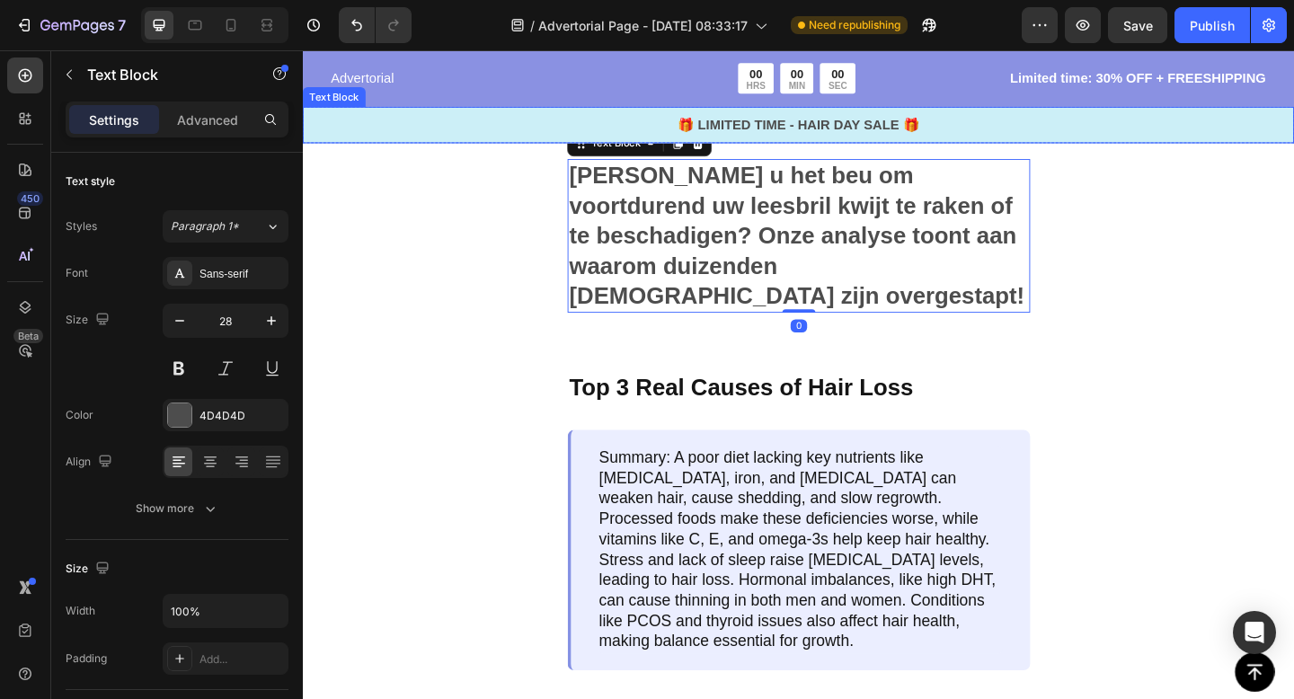
click at [733, 148] on div "🎁 LIMITED TIME - HAIR DAY SALE 🎁 Text Block" at bounding box center [842, 132] width 1078 height 40
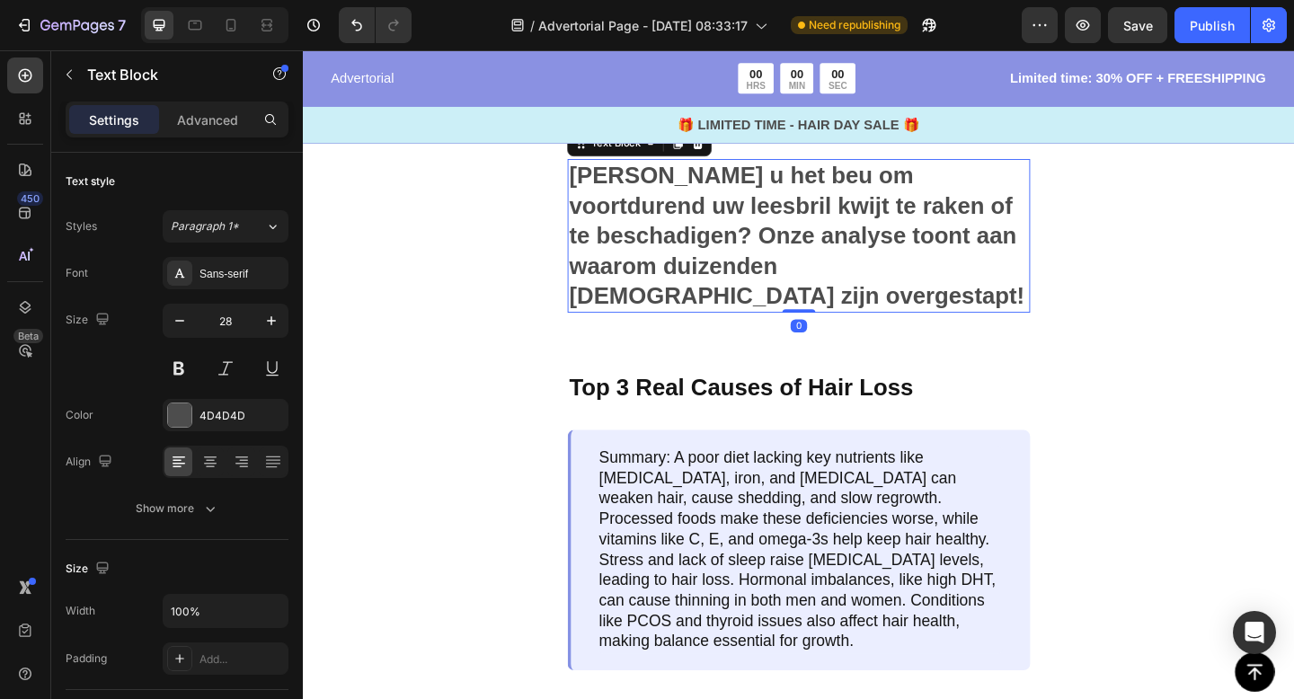
click at [745, 234] on p "[PERSON_NAME] u het beu om voortdurend uw leesbril kwijt te raken of te beschad…" at bounding box center [842, 253] width 500 height 164
click at [733, 155] on icon at bounding box center [732, 152] width 14 height 14
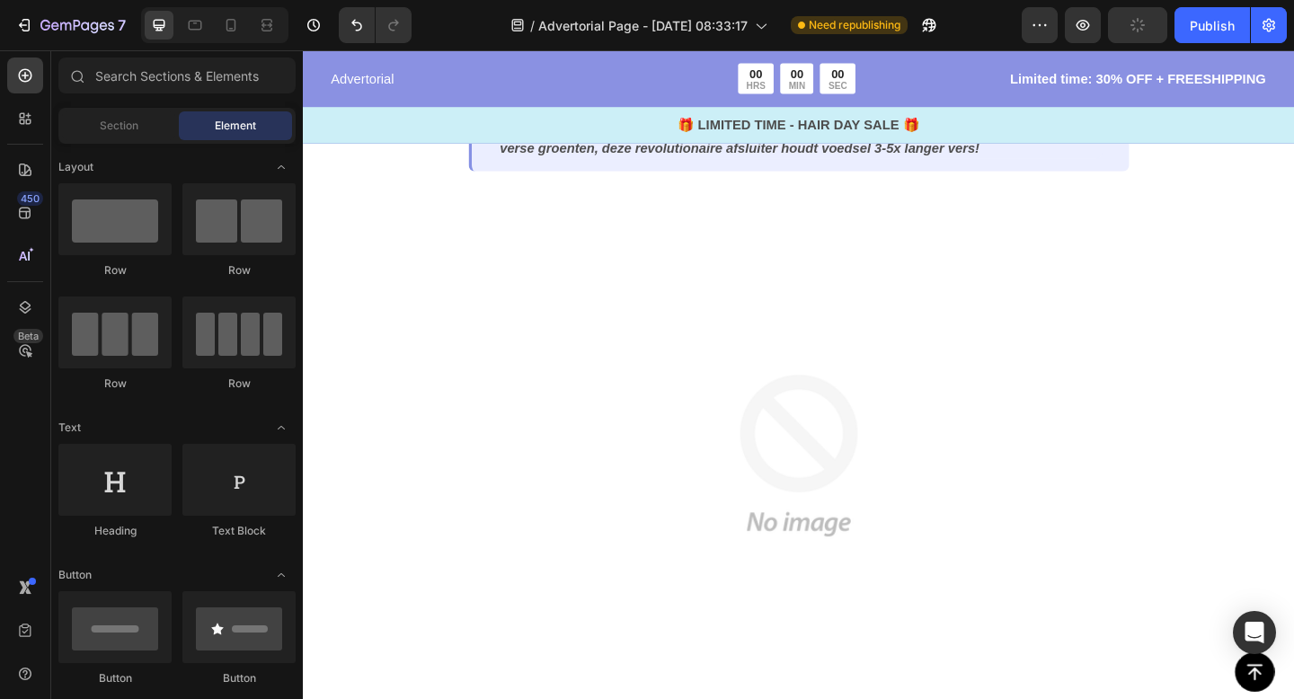
scroll to position [398, 0]
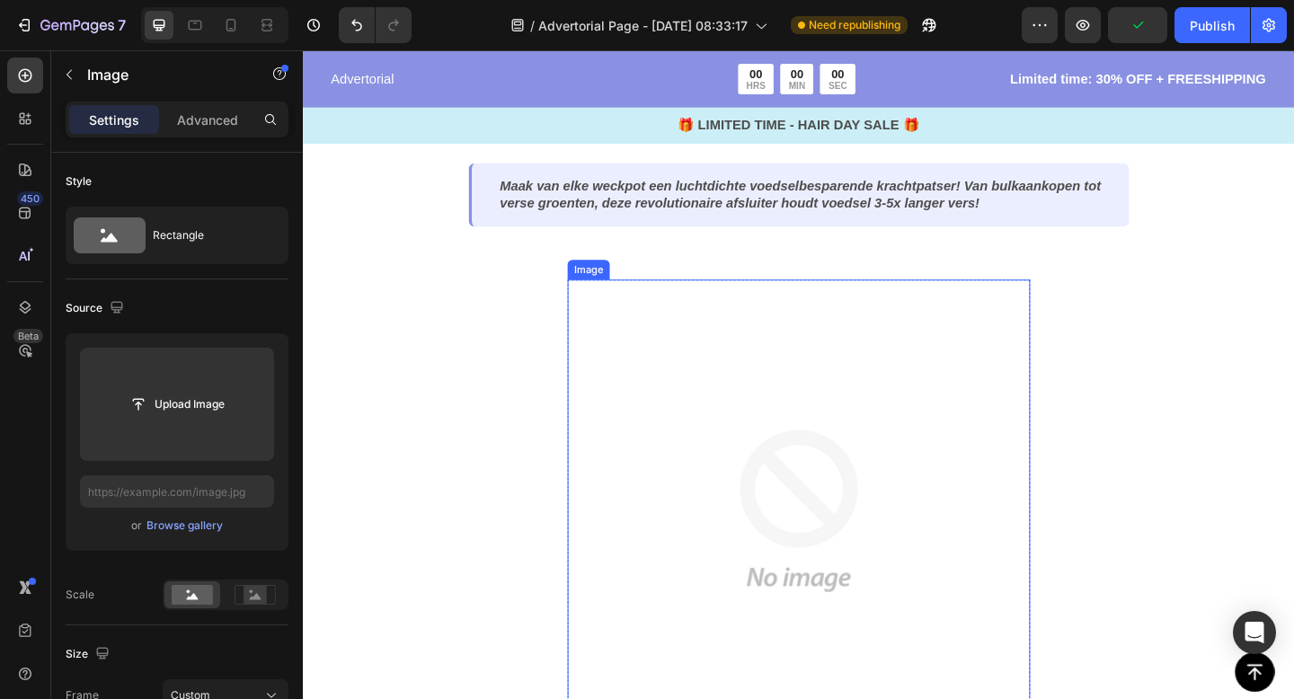
click at [781, 478] on img at bounding box center [841, 551] width 503 height 503
click at [713, 283] on icon at bounding box center [710, 283] width 12 height 13
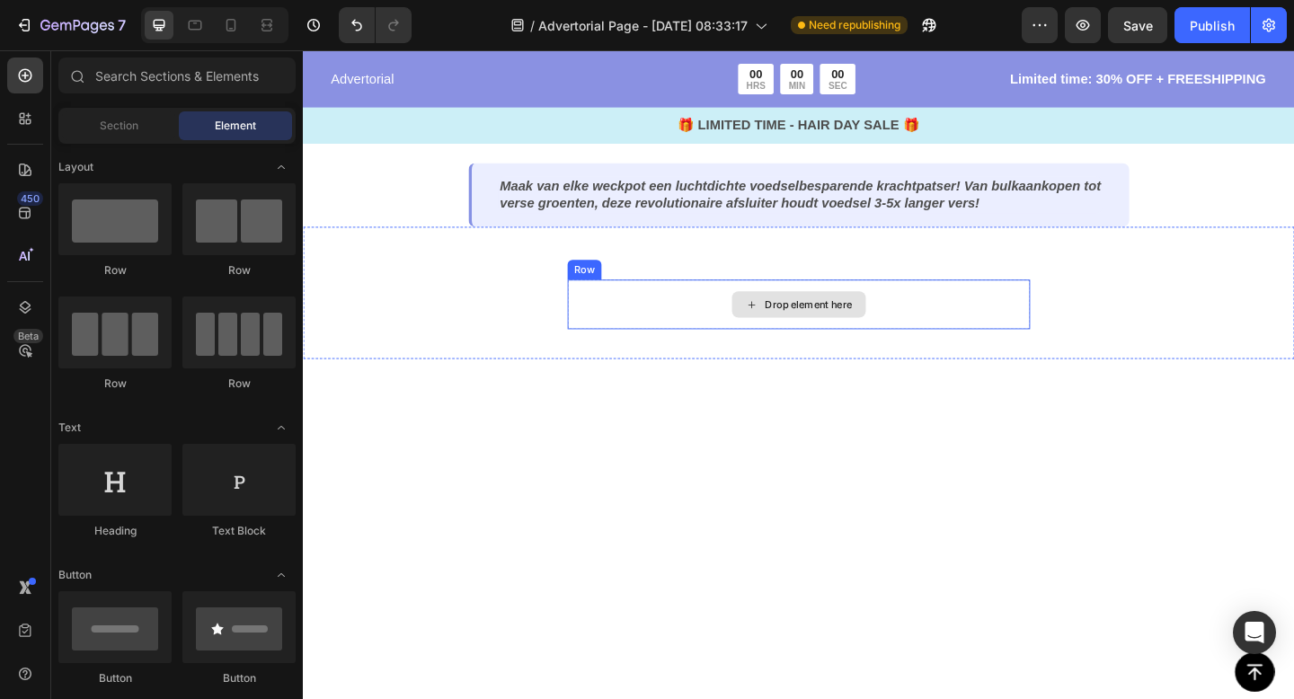
click at [801, 345] on div "Drop element here" at bounding box center [841, 327] width 503 height 54
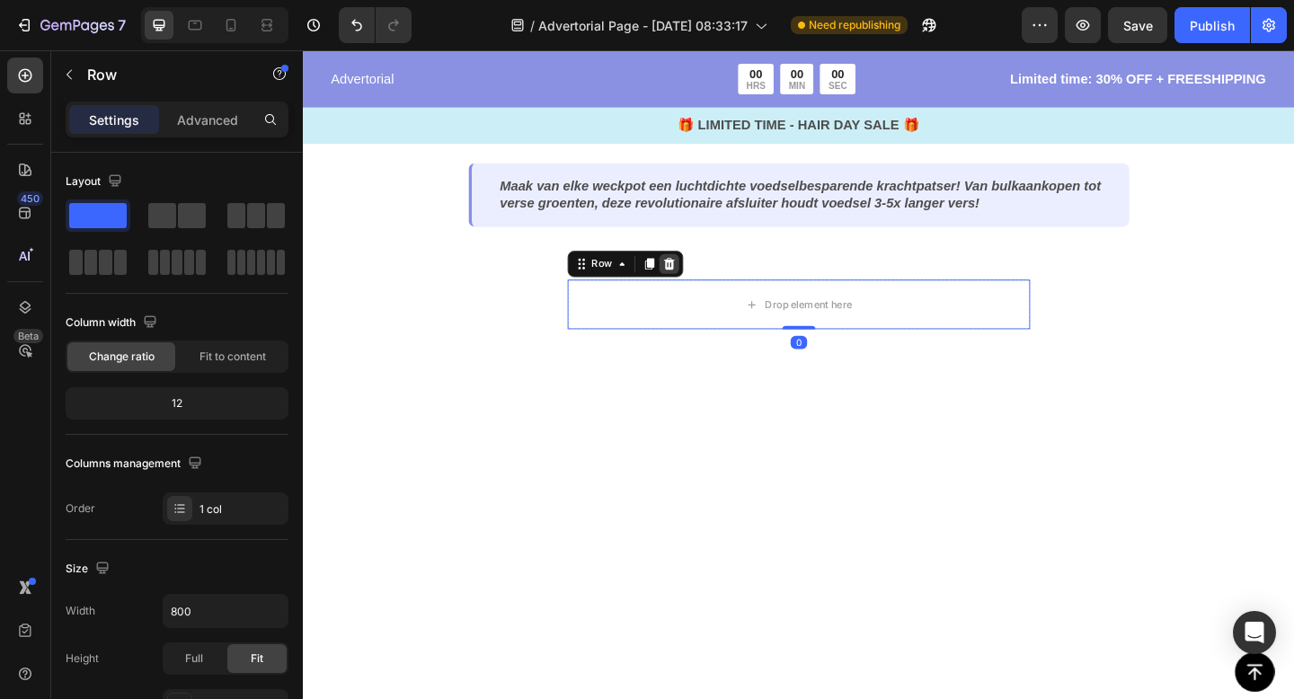
click at [702, 282] on icon at bounding box center [701, 283] width 14 height 14
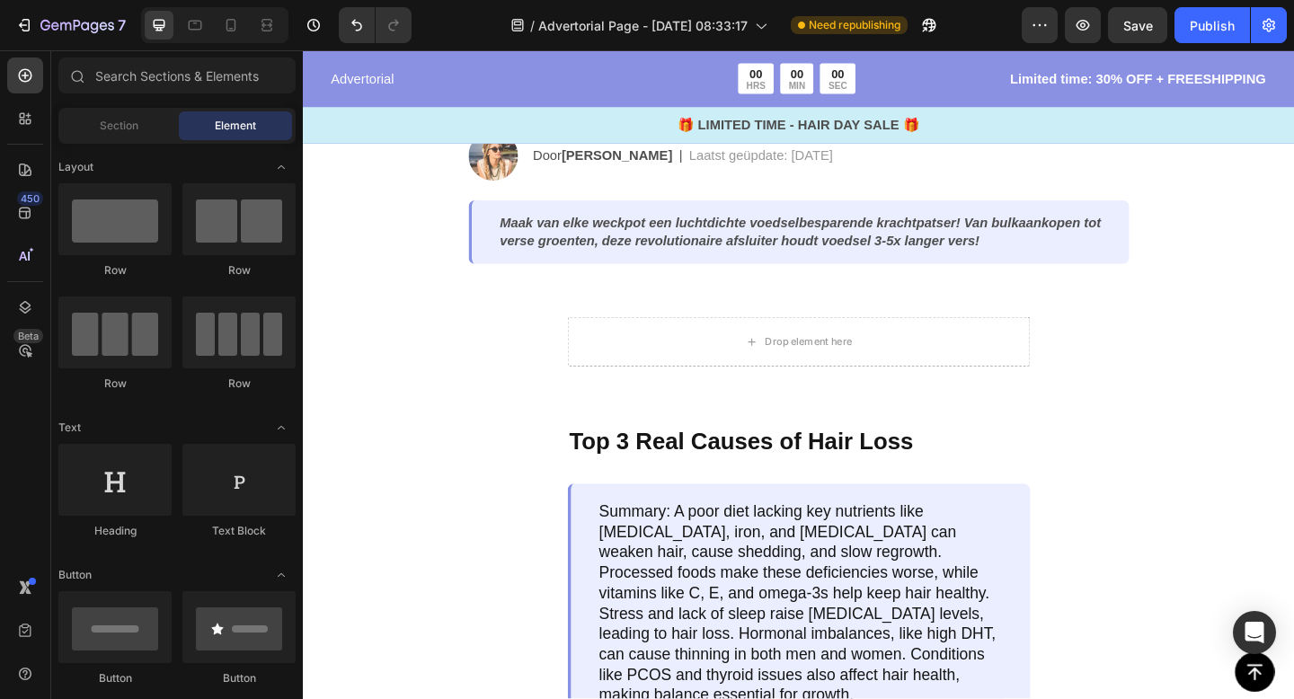
scroll to position [197, 0]
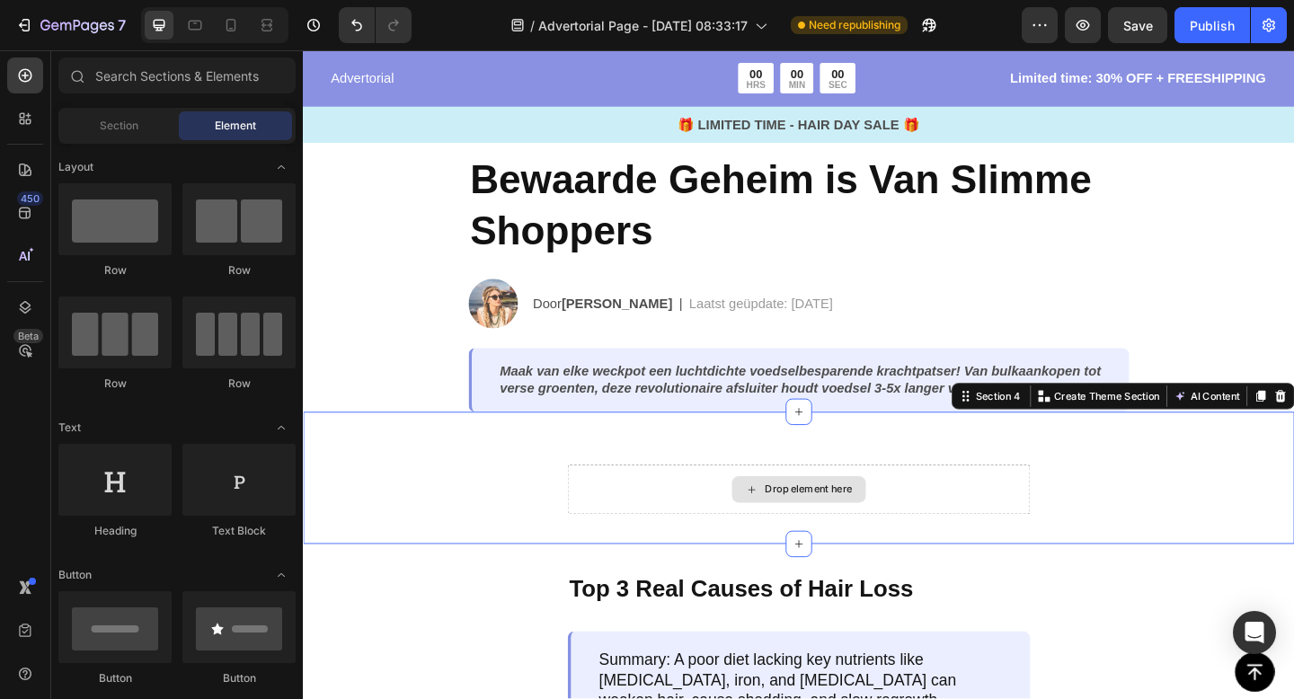
click at [937, 538] on div "Drop element here" at bounding box center [841, 528] width 503 height 54
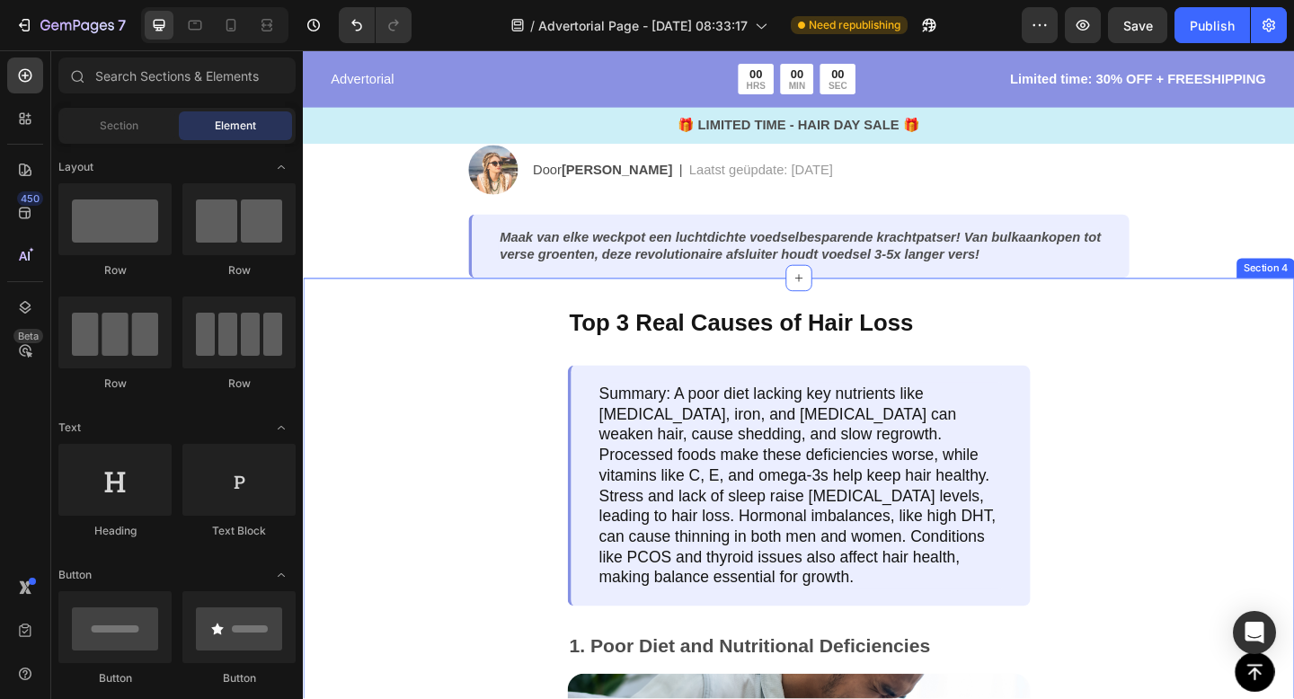
scroll to position [344, 0]
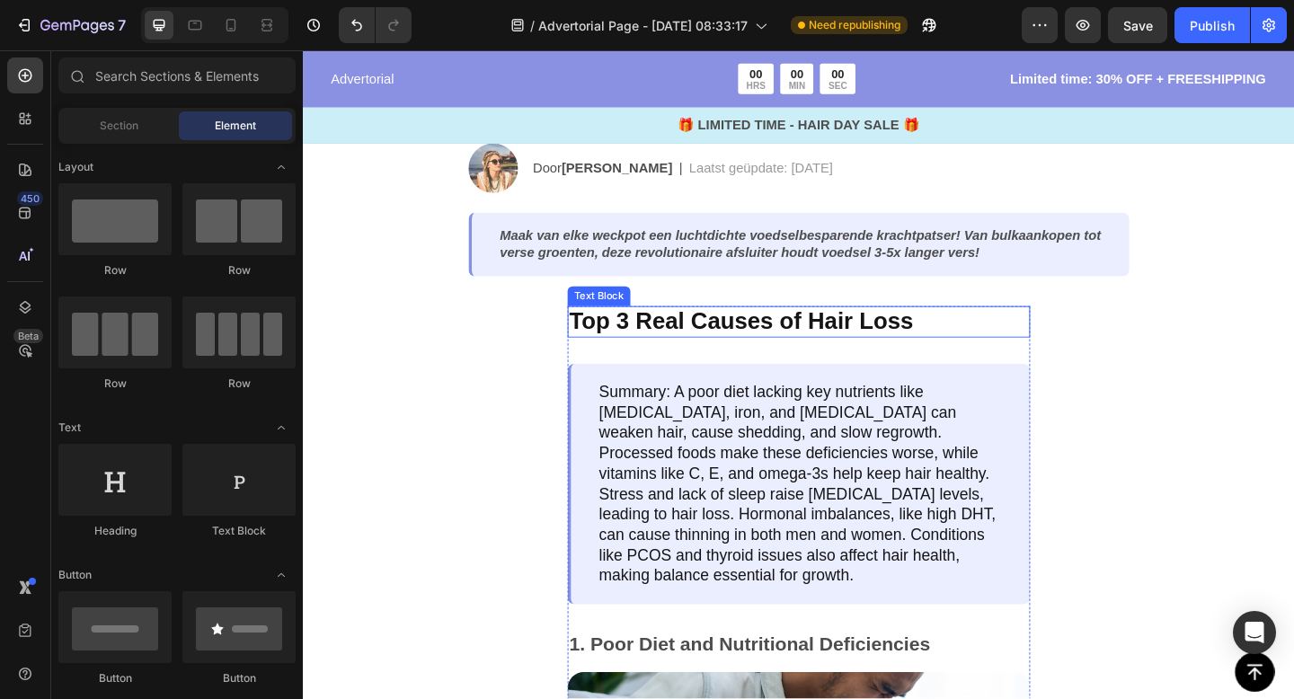
click at [766, 354] on p "Top 3 Real Causes of Hair Loss" at bounding box center [842, 346] width 500 height 31
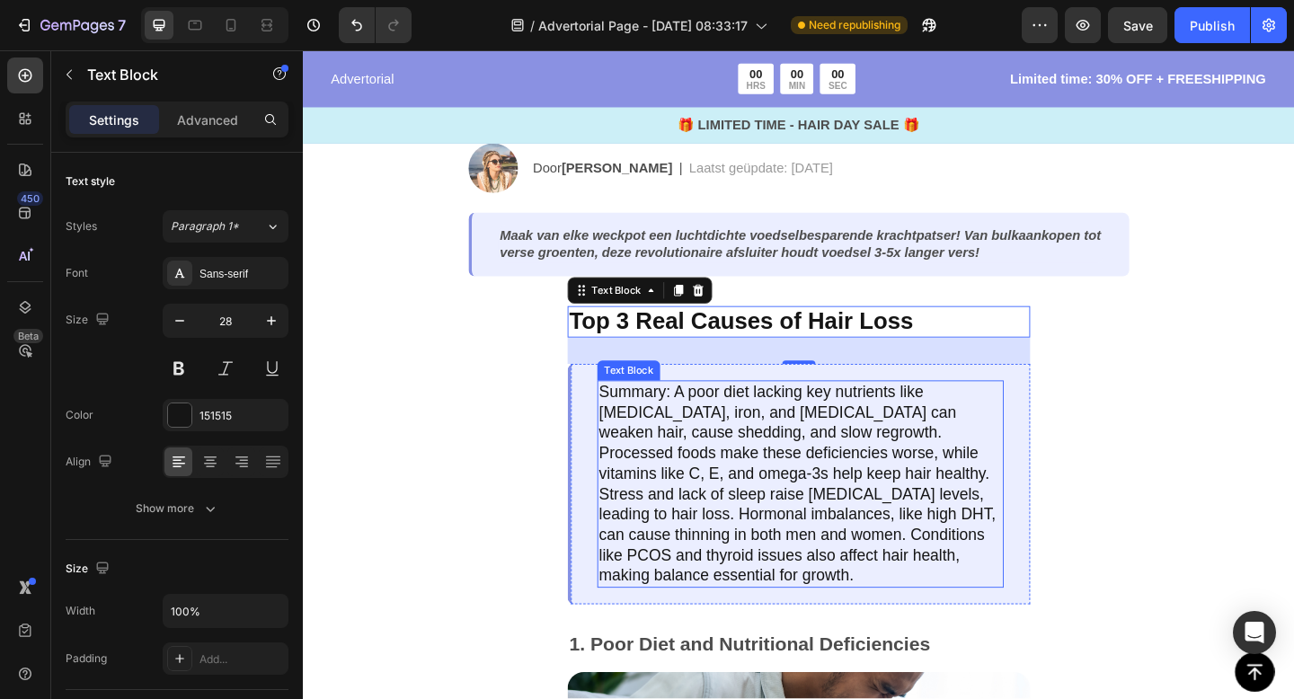
click at [792, 478] on p "Summary: A poor diet lacking key nutrients like [MEDICAL_DATA], iron, and [MEDI…" at bounding box center [843, 523] width 438 height 222
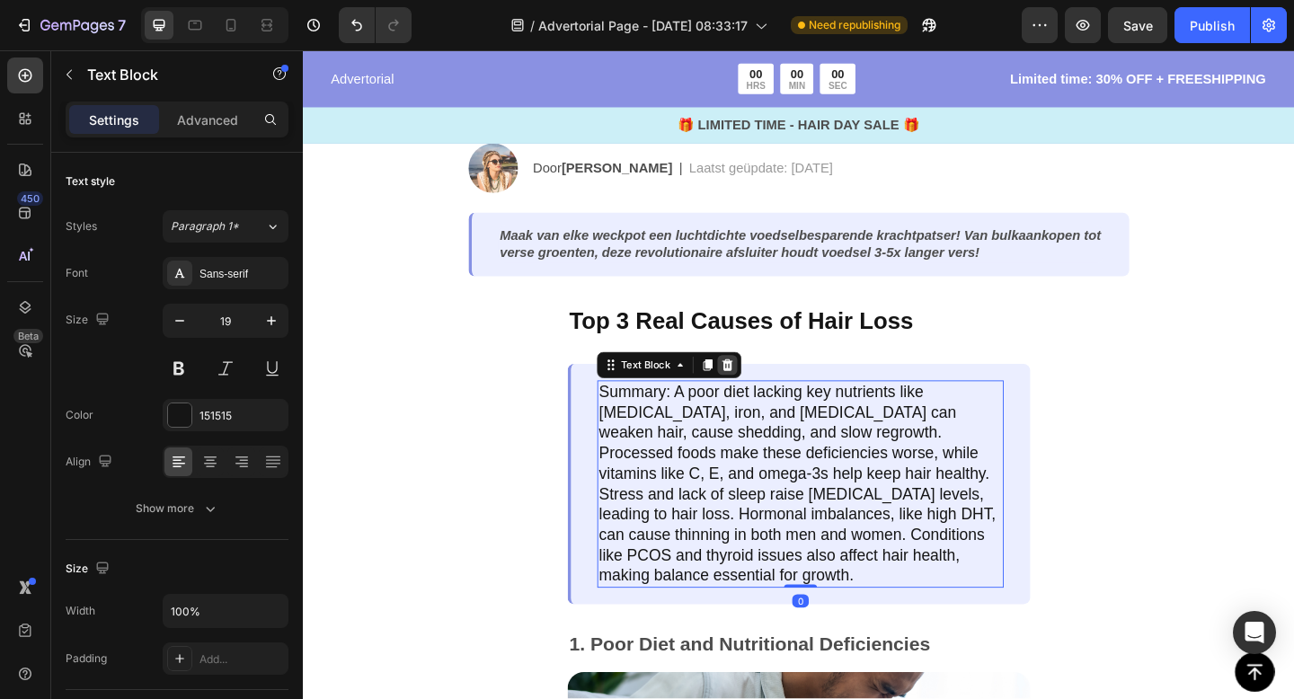
click at [757, 388] on icon at bounding box center [764, 392] width 14 height 14
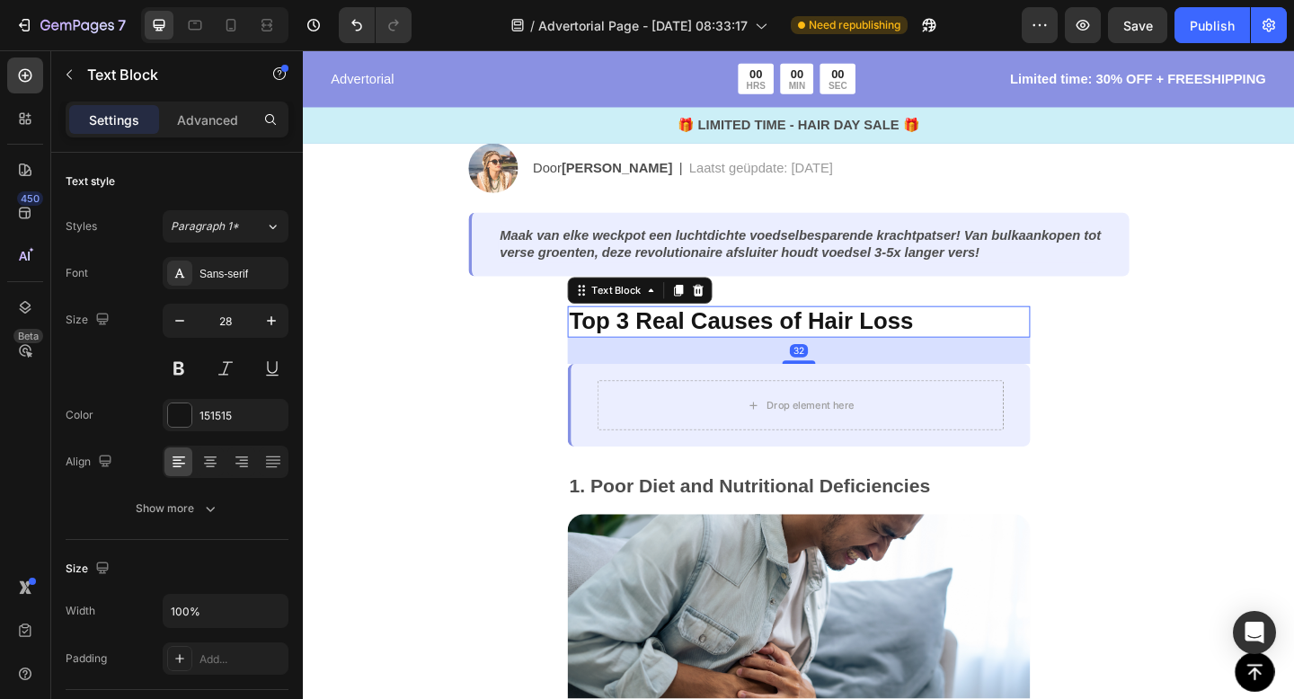
click at [775, 354] on p "Top 3 Real Causes of Hair Loss" at bounding box center [842, 346] width 500 height 31
click at [850, 339] on p "Top 3 Real Causes of Hair Loss" at bounding box center [842, 346] width 500 height 31
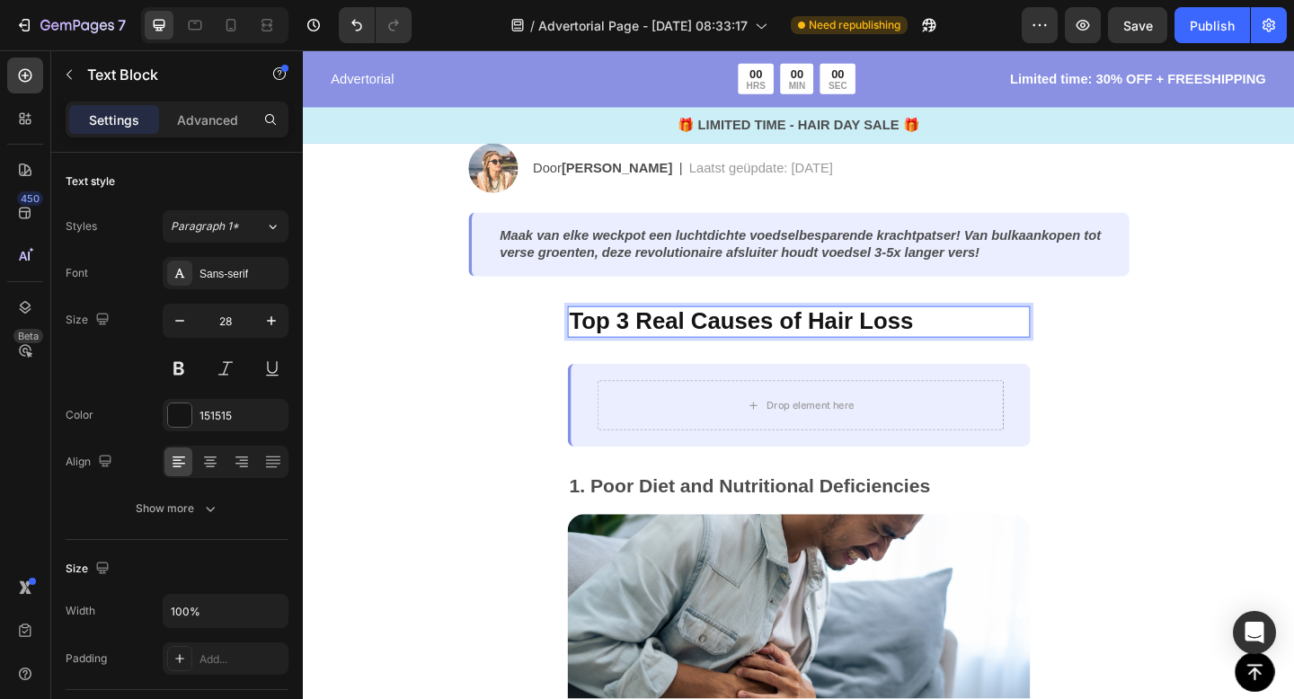
click at [943, 347] on p "Top 3 Real Causes of Hair Loss" at bounding box center [842, 346] width 500 height 31
click at [1126, 415] on div "Top 3 Real Causes of Hair Loss Text Block 32 Drop element here Row 1. Poor Diet…" at bounding box center [842, 647] width 1078 height 701
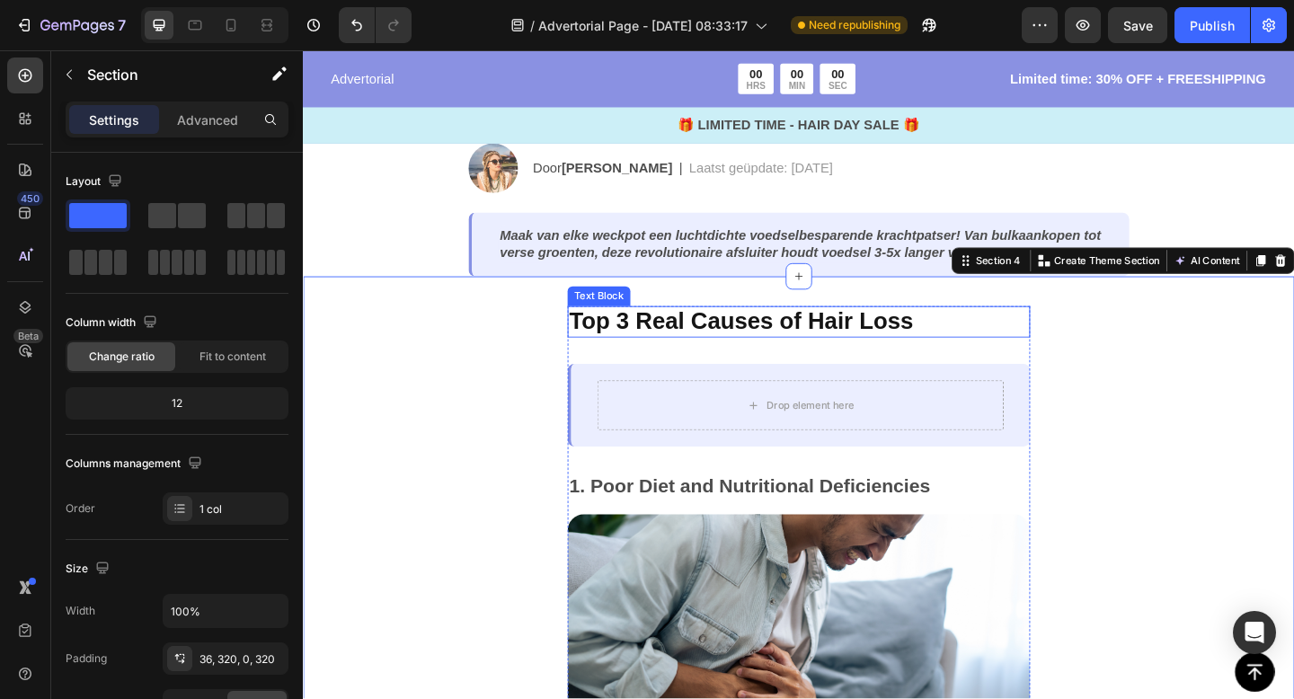
click at [948, 352] on p "Top 3 Real Causes of Hair Loss" at bounding box center [842, 346] width 500 height 31
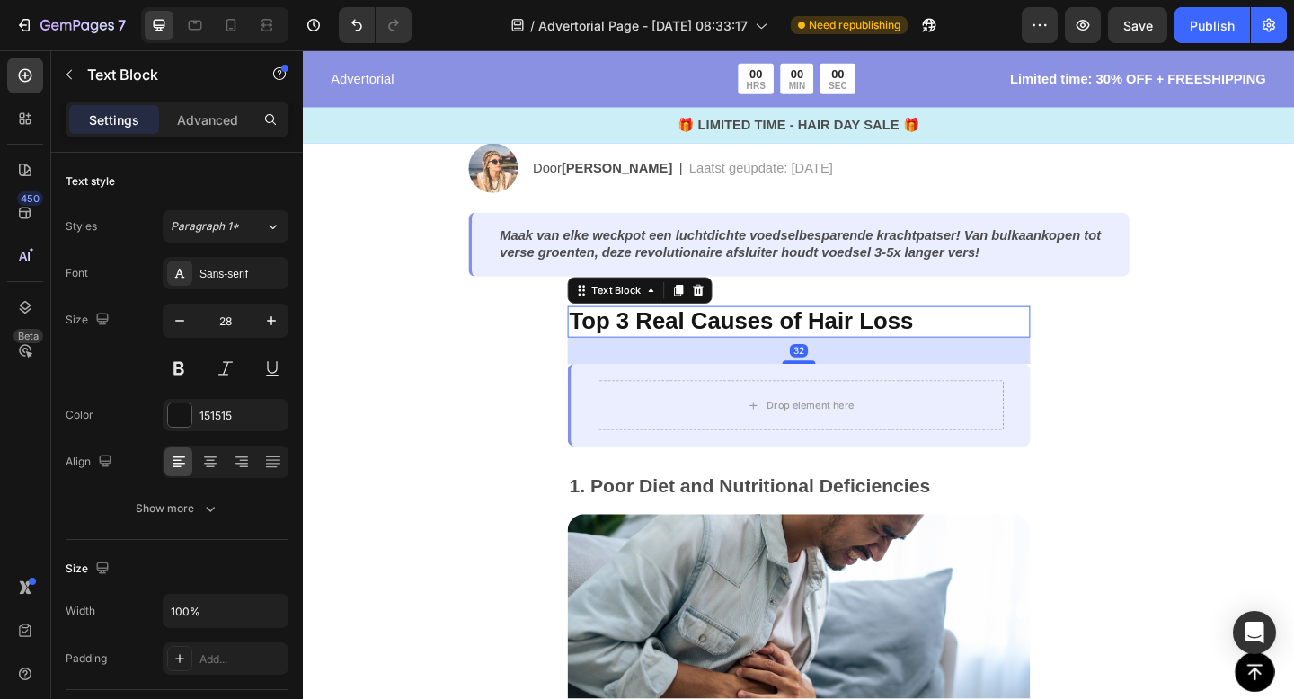
click at [744, 309] on div "Text Block" at bounding box center [668, 311] width 157 height 29
click at [736, 315] on icon at bounding box center [732, 312] width 14 height 14
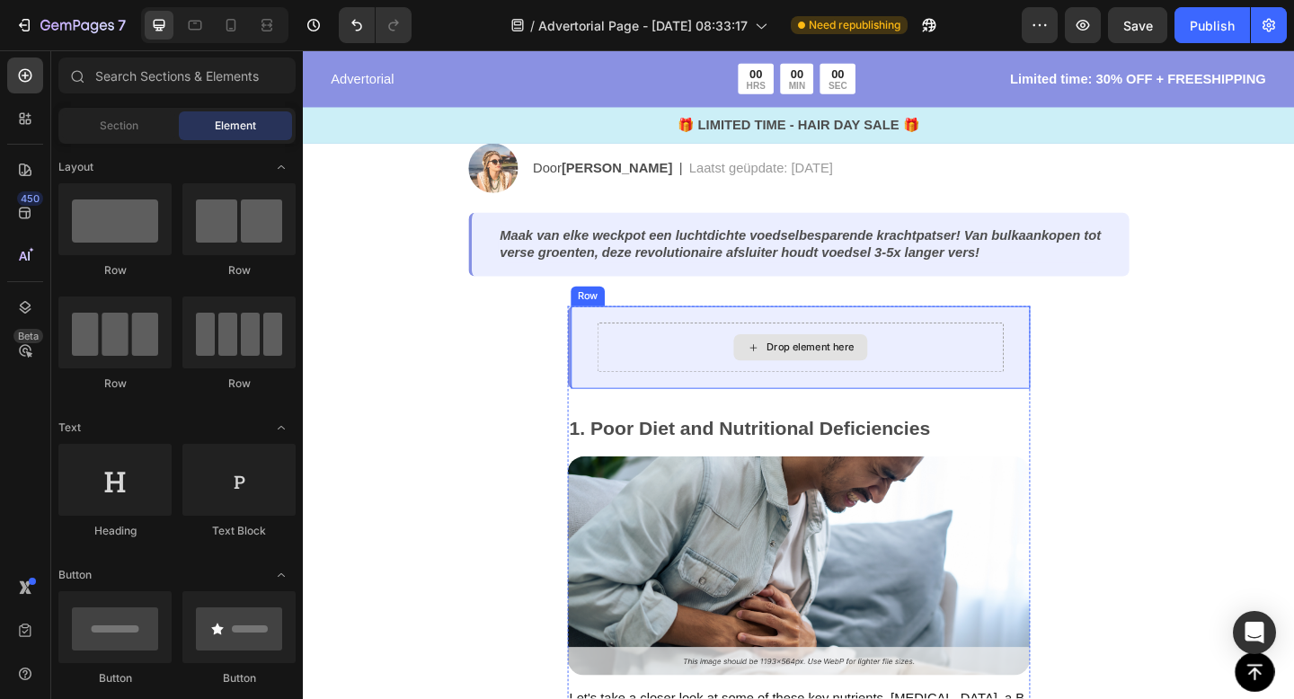
click at [815, 363] on div "Drop element here" at bounding box center [844, 373] width 146 height 29
click at [827, 348] on div "Drop element here" at bounding box center [844, 374] width 442 height 54
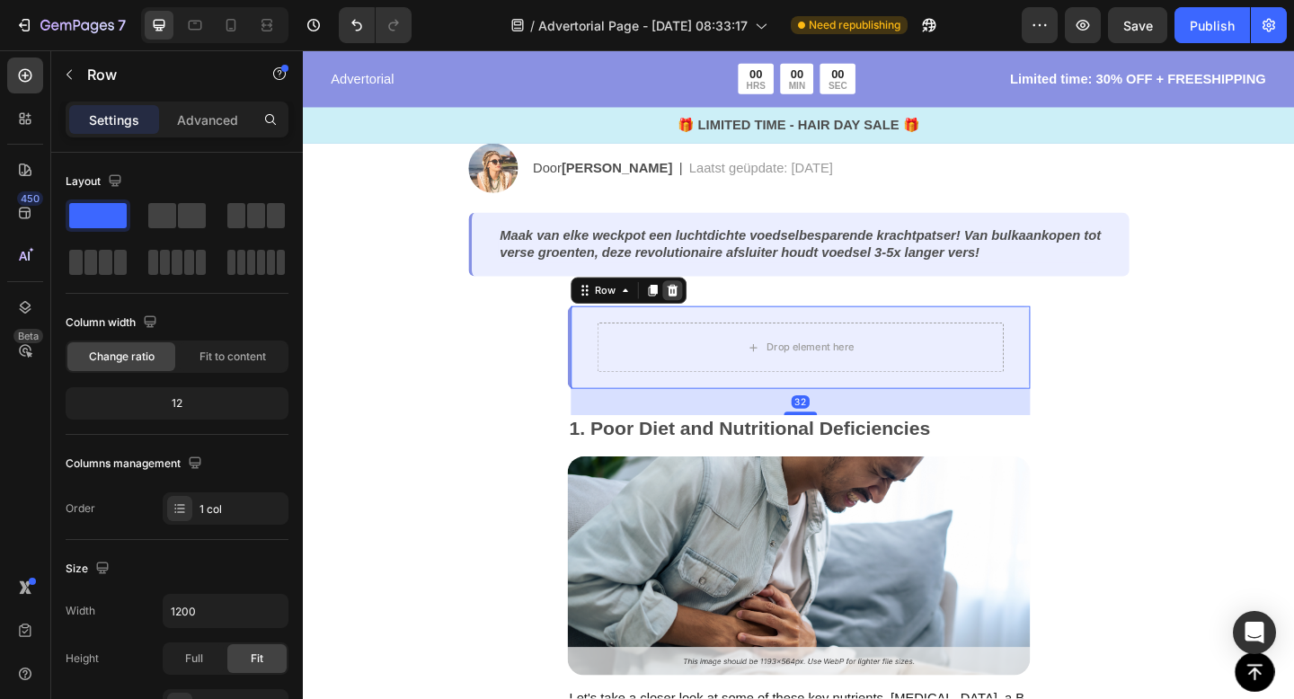
click at [702, 314] on icon at bounding box center [705, 311] width 12 height 13
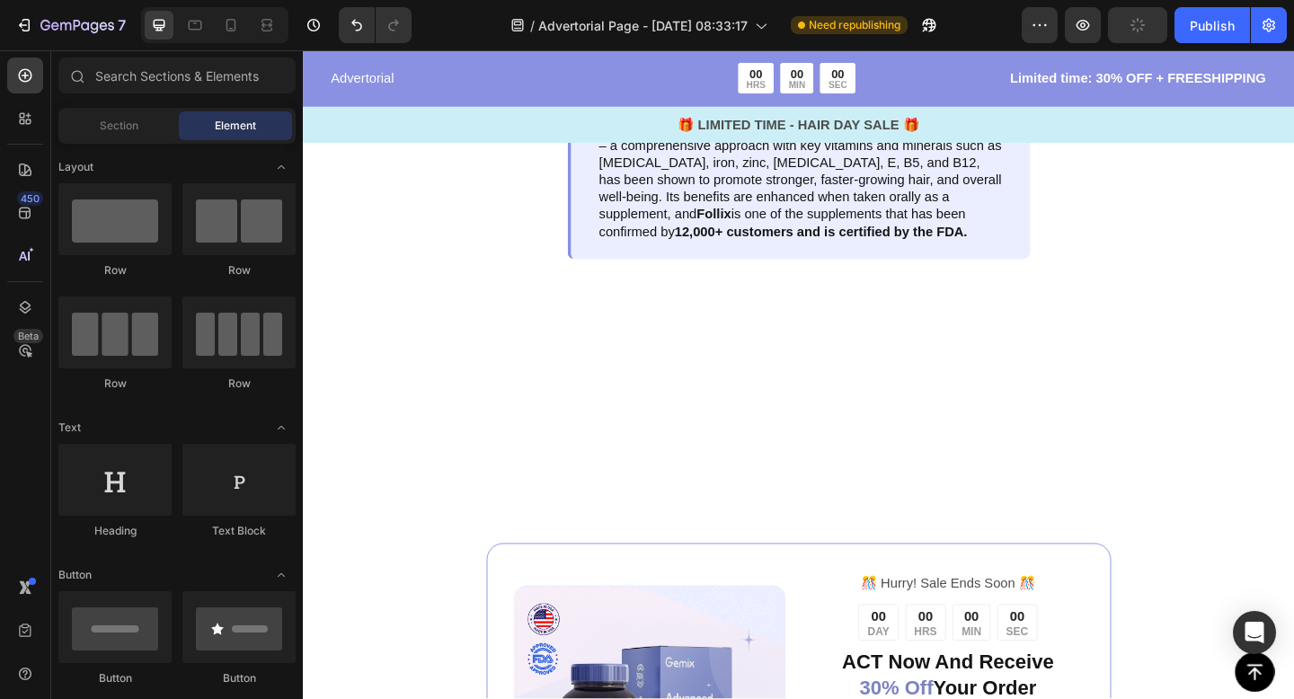
scroll to position [1572, 0]
